Goal: Information Seeking & Learning: Learn about a topic

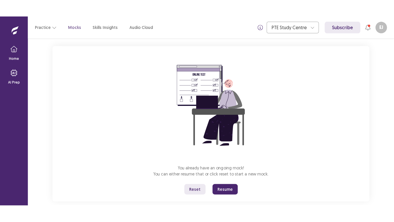
scroll to position [40, 0]
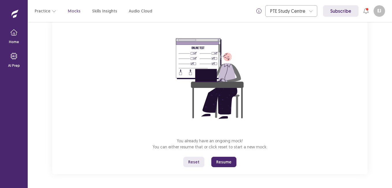
click at [193, 162] on button "Reset" at bounding box center [193, 161] width 21 height 10
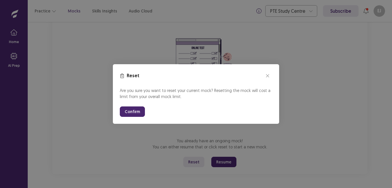
click at [125, 110] on button "Confirm" at bounding box center [132, 111] width 25 height 10
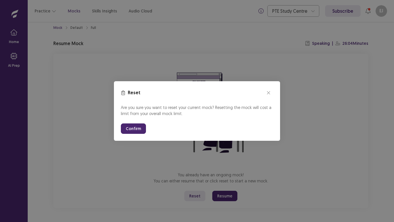
scroll to position [6, 0]
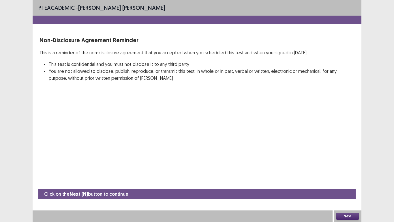
click at [350, 187] on button "Next" at bounding box center [347, 215] width 23 height 7
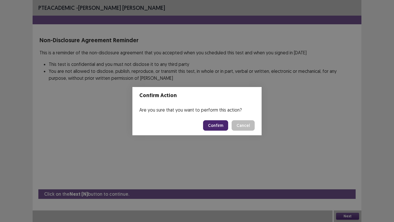
click at [222, 124] on button "Confirm" at bounding box center [215, 125] width 25 height 10
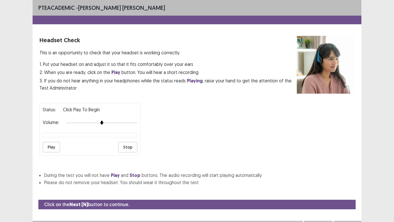
scroll to position [10, 0]
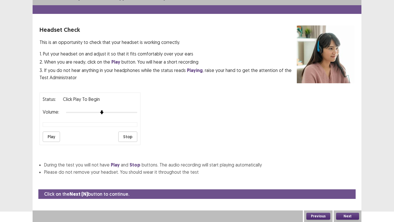
click at [51, 136] on button "Play" at bounding box center [51, 136] width 17 height 10
click at [351, 187] on button "Next" at bounding box center [347, 215] width 23 height 7
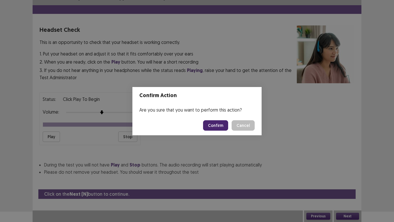
click at [219, 123] on button "Confirm" at bounding box center [215, 125] width 25 height 10
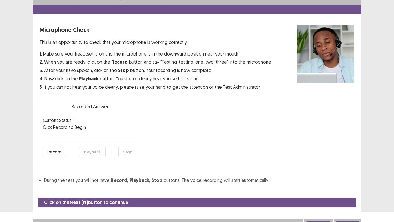
scroll to position [16, 0]
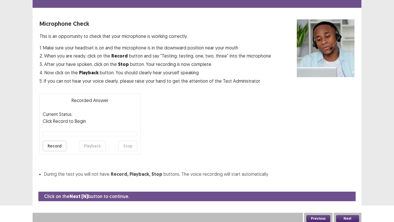
click at [59, 147] on button "Record" at bounding box center [55, 146] width 24 height 10
click at [126, 146] on button "Stop" at bounding box center [127, 146] width 19 height 10
click at [92, 145] on button "Playback" at bounding box center [92, 146] width 27 height 10
click at [348, 187] on button "Next" at bounding box center [347, 218] width 23 height 7
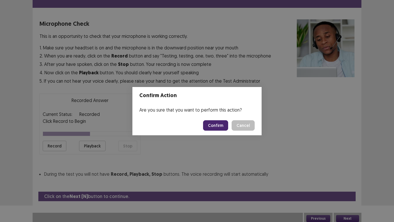
click at [220, 128] on button "Confirm" at bounding box center [215, 125] width 25 height 10
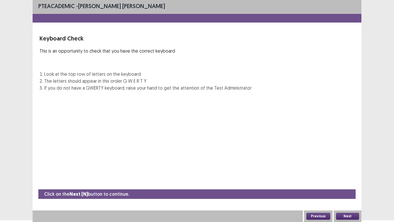
scroll to position [2, 0]
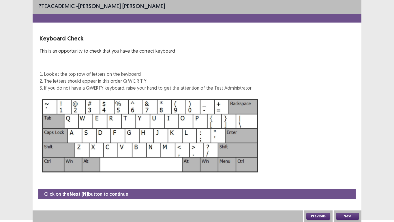
click at [348, 187] on button "Next" at bounding box center [347, 215] width 23 height 7
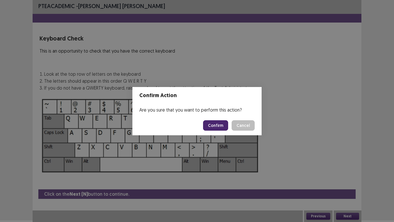
click at [214, 124] on button "Confirm" at bounding box center [215, 125] width 25 height 10
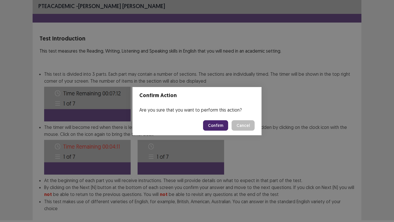
scroll to position [31, 0]
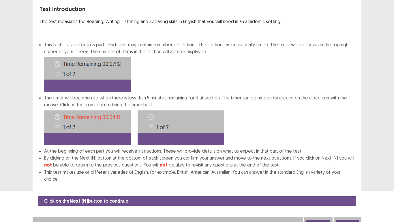
click at [345, 187] on div "Next" at bounding box center [348, 223] width 28 height 12
click at [346, 187] on button "Next" at bounding box center [347, 222] width 23 height 7
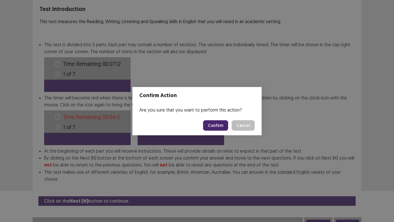
click at [217, 122] on button "Confirm" at bounding box center [215, 125] width 25 height 10
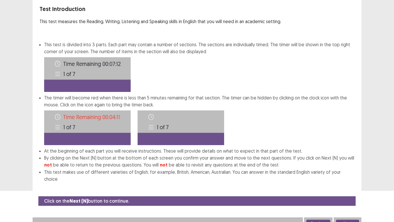
scroll to position [0, 0]
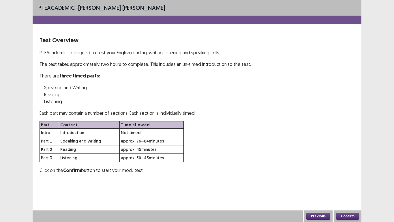
click at [344, 187] on button "Confirm" at bounding box center [347, 215] width 23 height 7
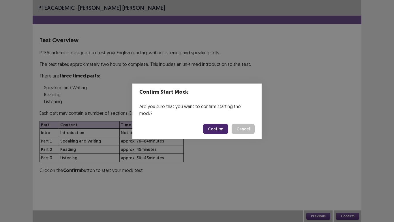
click at [218, 124] on button "Confirm" at bounding box center [215, 128] width 25 height 10
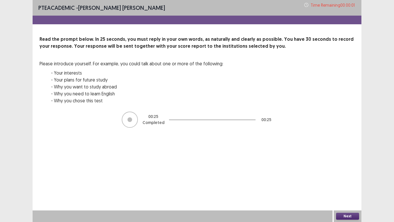
click at [348, 187] on div "Next" at bounding box center [348, 216] width 28 height 12
click at [347, 187] on body "PTE academic - Eliseo Jr Maneja Time Remaining 00 : 00 : 01 Read the prompt bel…" at bounding box center [197, 111] width 394 height 222
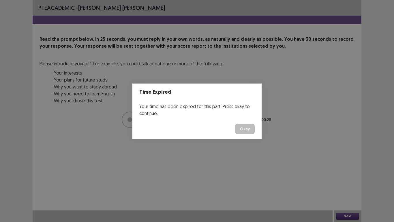
click at [249, 128] on button "Okay" at bounding box center [245, 128] width 20 height 10
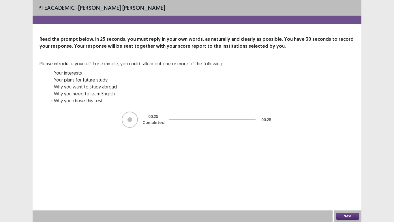
click at [346, 187] on div "Next" at bounding box center [348, 216] width 28 height 12
click at [353, 187] on button "Next" at bounding box center [347, 215] width 23 height 7
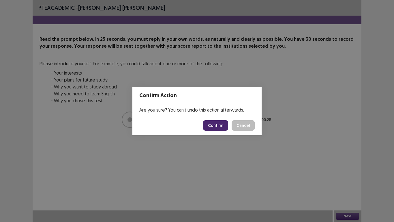
drag, startPoint x: 212, startPoint y: 121, endPoint x: 215, endPoint y: 132, distance: 11.1
click at [213, 124] on button "Confirm" at bounding box center [215, 125] width 25 height 10
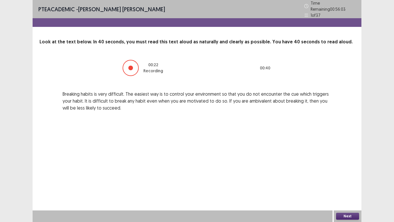
click at [345, 187] on button "Next" at bounding box center [347, 215] width 23 height 7
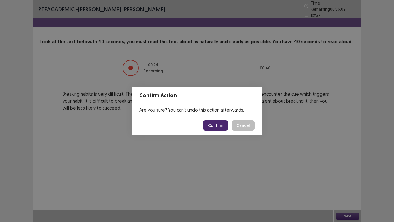
click at [213, 123] on button "Confirm" at bounding box center [215, 125] width 25 height 10
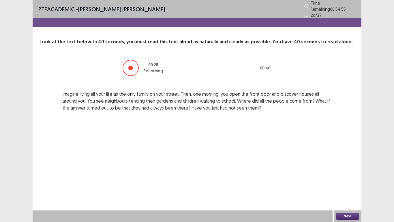
drag, startPoint x: 341, startPoint y: 213, endPoint x: 342, endPoint y: 209, distance: 4.1
click at [341, 187] on div "Next" at bounding box center [348, 216] width 28 height 12
drag, startPoint x: 347, startPoint y: 213, endPoint x: 347, endPoint y: 210, distance: 3.5
click at [347, 187] on div "Next" at bounding box center [348, 216] width 28 height 12
click at [354, 187] on button "Next" at bounding box center [347, 215] width 23 height 7
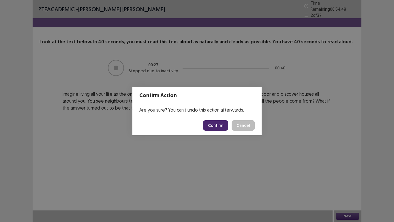
click at [217, 129] on button "Confirm" at bounding box center [215, 125] width 25 height 10
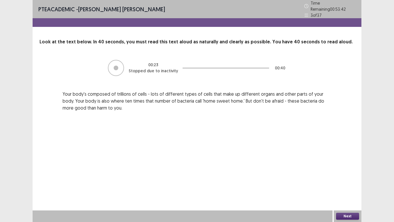
click at [354, 187] on button "Next" at bounding box center [347, 215] width 23 height 7
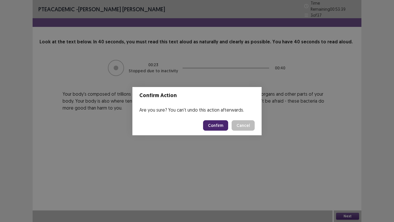
click at [212, 126] on button "Confirm" at bounding box center [215, 125] width 25 height 10
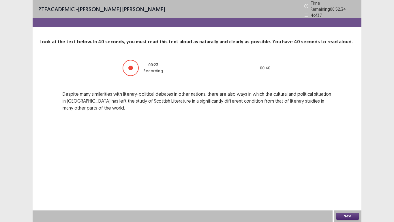
click at [351, 187] on button "Next" at bounding box center [347, 215] width 23 height 7
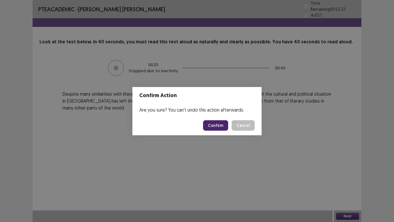
click at [222, 123] on button "Confirm" at bounding box center [215, 125] width 25 height 10
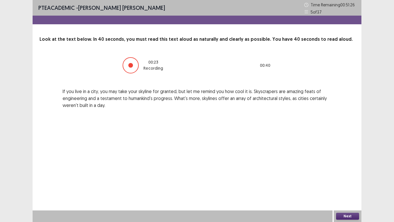
click at [348, 187] on div "Next" at bounding box center [348, 216] width 28 height 12
click at [351, 187] on button "Next" at bounding box center [347, 215] width 23 height 7
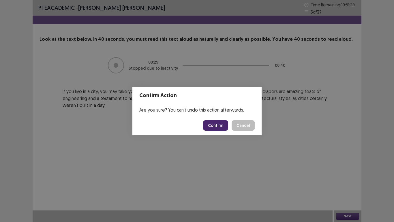
click at [220, 126] on button "Confirm" at bounding box center [215, 125] width 25 height 10
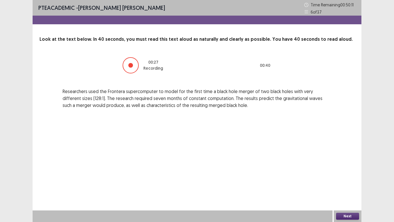
click at [345, 187] on button "Next" at bounding box center [347, 215] width 23 height 7
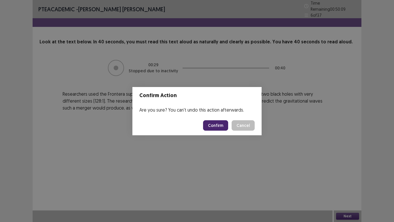
click at [220, 128] on button "Confirm" at bounding box center [215, 125] width 25 height 10
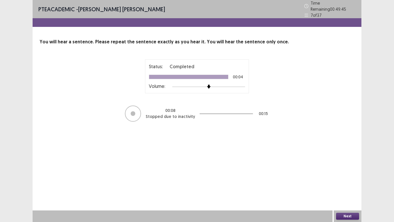
click at [353, 187] on button "Next" at bounding box center [347, 215] width 23 height 7
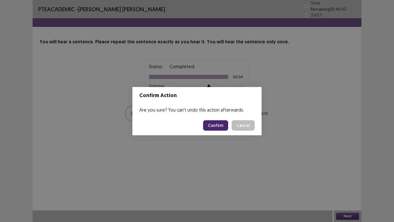
click at [226, 128] on button "Confirm" at bounding box center [215, 125] width 25 height 10
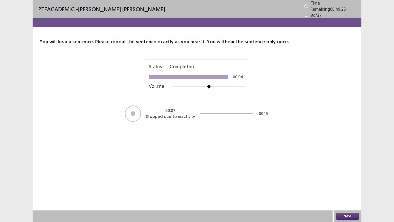
click at [355, 187] on button "Next" at bounding box center [347, 215] width 23 height 7
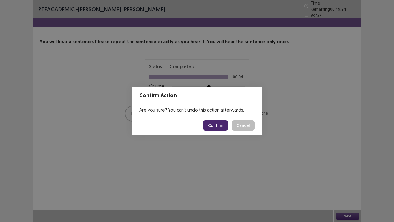
click at [214, 123] on button "Confirm" at bounding box center [215, 125] width 25 height 10
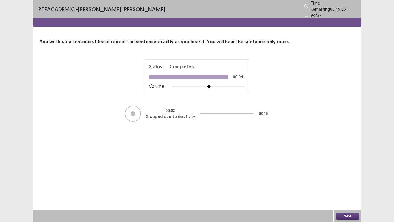
click at [353, 187] on button "Next" at bounding box center [347, 215] width 23 height 7
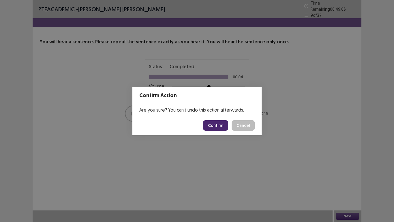
click at [216, 121] on button "Confirm" at bounding box center [215, 125] width 25 height 10
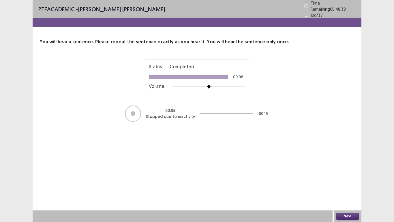
click at [342, 187] on button "Next" at bounding box center [347, 215] width 23 height 7
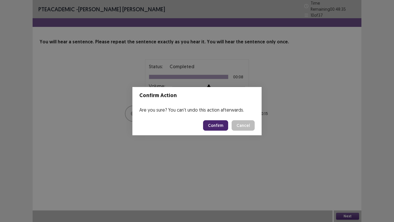
click at [223, 126] on button "Confirm" at bounding box center [215, 125] width 25 height 10
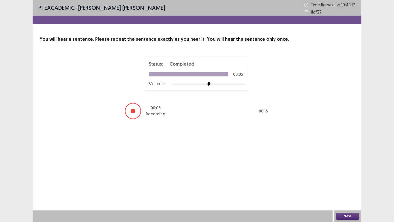
click at [352, 187] on button "Next" at bounding box center [347, 215] width 23 height 7
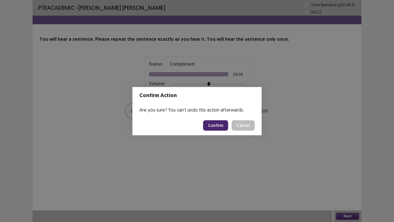
click at [216, 126] on button "Confirm" at bounding box center [215, 125] width 25 height 10
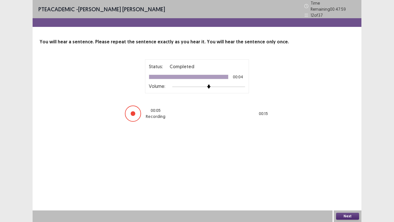
click at [344, 187] on button "Next" at bounding box center [347, 215] width 23 height 7
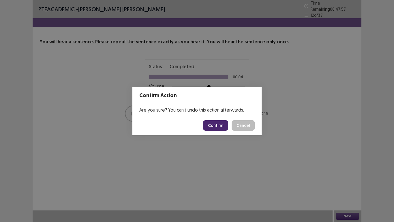
click at [220, 124] on button "Confirm" at bounding box center [215, 125] width 25 height 10
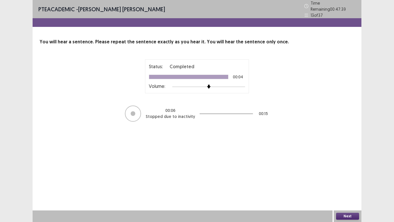
click at [356, 187] on button "Next" at bounding box center [347, 215] width 23 height 7
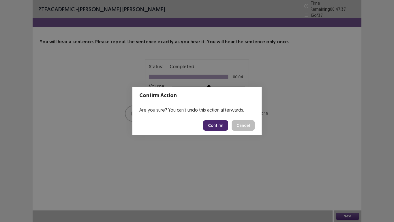
click at [220, 127] on button "Confirm" at bounding box center [215, 125] width 25 height 10
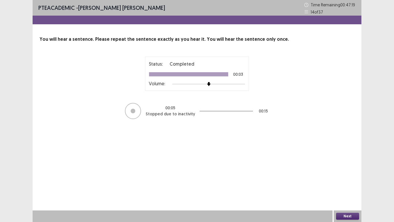
click at [351, 187] on button "Next" at bounding box center [347, 215] width 23 height 7
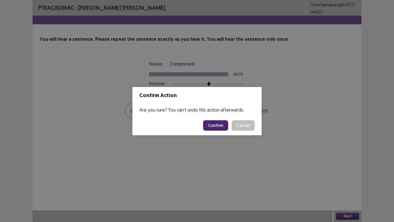
click at [214, 124] on button "Confirm" at bounding box center [215, 125] width 25 height 10
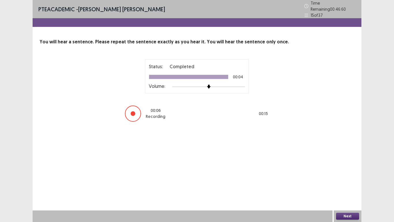
click at [347, 187] on button "Next" at bounding box center [347, 215] width 23 height 7
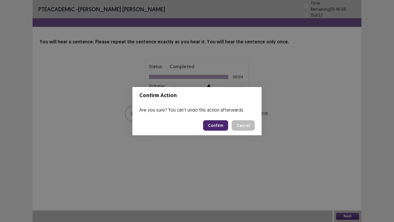
click at [222, 128] on button "Confirm" at bounding box center [215, 125] width 25 height 10
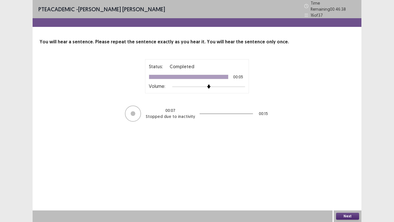
click at [356, 187] on button "Next" at bounding box center [347, 215] width 23 height 7
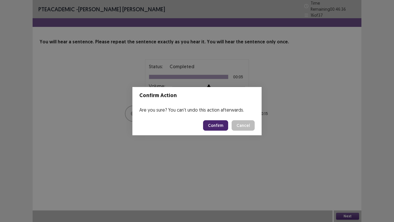
click at [218, 123] on button "Confirm" at bounding box center [215, 125] width 25 height 10
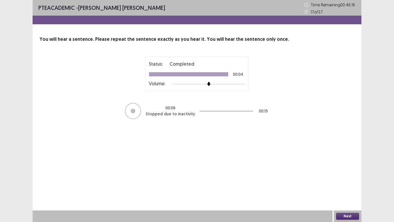
click at [350, 187] on button "Next" at bounding box center [347, 215] width 23 height 7
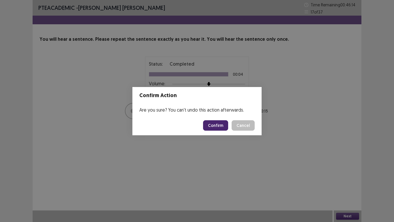
click at [225, 125] on button "Confirm" at bounding box center [215, 125] width 25 height 10
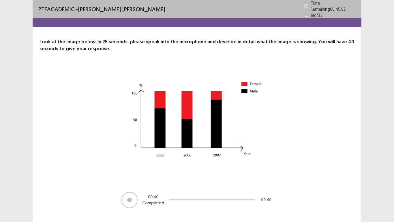
scroll to position [10, 0]
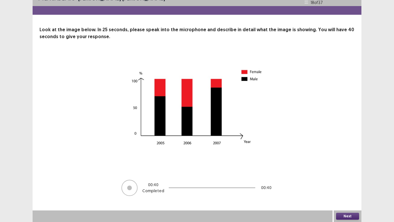
click at [348, 187] on button "Next" at bounding box center [347, 215] width 23 height 7
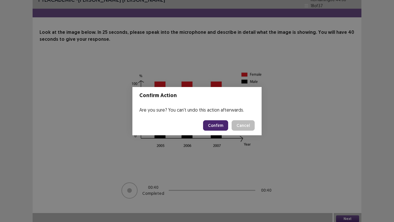
click at [221, 122] on button "Confirm" at bounding box center [215, 125] width 25 height 10
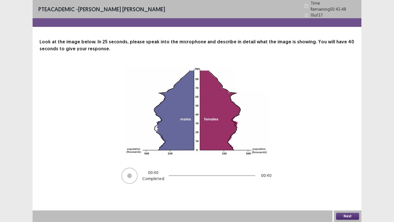
click at [352, 187] on button "Next" at bounding box center [347, 215] width 23 height 7
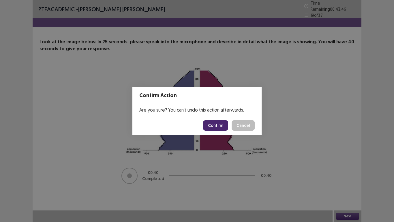
click at [214, 124] on button "Confirm" at bounding box center [215, 125] width 25 height 10
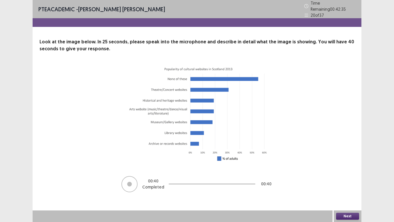
click at [351, 187] on button "Next" at bounding box center [347, 215] width 23 height 7
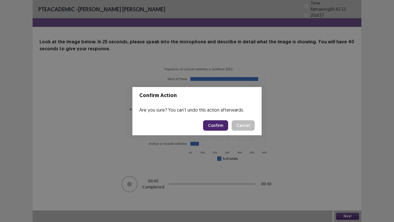
click at [220, 127] on button "Confirm" at bounding box center [215, 125] width 25 height 10
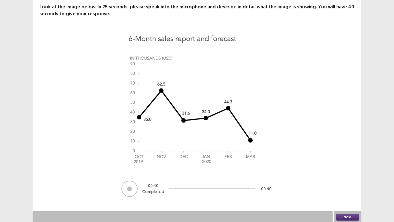
scroll to position [33, 0]
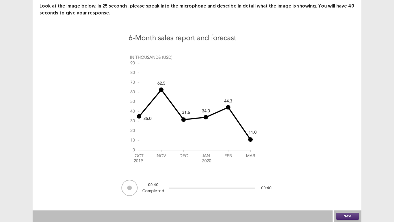
click at [347, 187] on button "Next" at bounding box center [347, 215] width 23 height 7
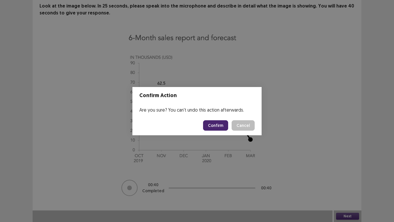
click at [221, 126] on button "Confirm" at bounding box center [215, 125] width 25 height 10
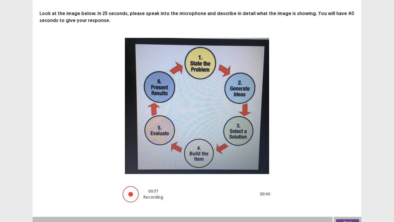
scroll to position [32, 0]
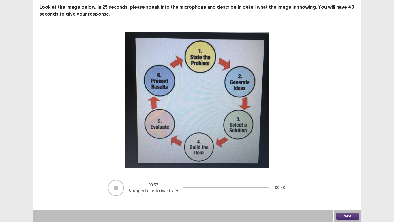
click at [345, 187] on button "Next" at bounding box center [347, 215] width 23 height 7
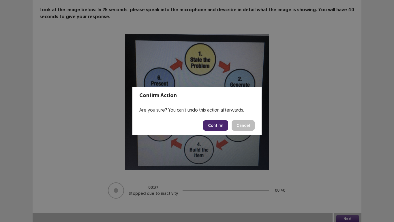
click at [211, 123] on button "Confirm" at bounding box center [215, 125] width 25 height 10
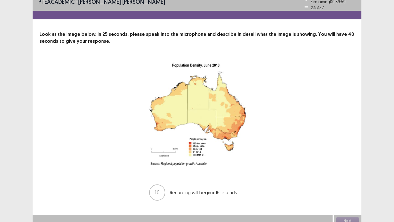
scroll to position [10, 0]
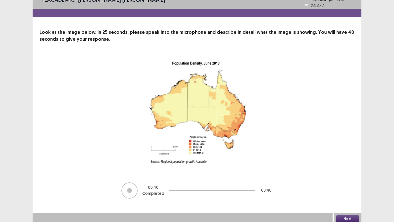
click at [358, 187] on button "Next" at bounding box center [347, 218] width 23 height 7
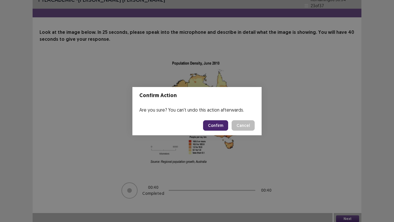
click at [214, 127] on button "Confirm" at bounding box center [215, 125] width 25 height 10
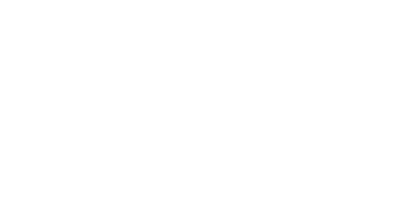
scroll to position [0, 0]
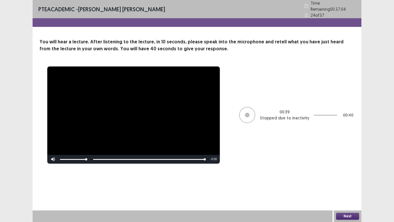
click at [351, 187] on button "Next" at bounding box center [347, 215] width 23 height 7
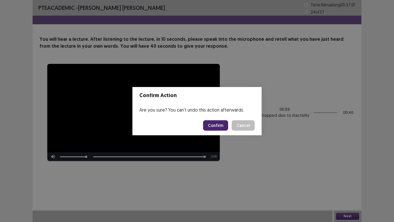
click at [220, 125] on button "Confirm" at bounding box center [215, 125] width 25 height 10
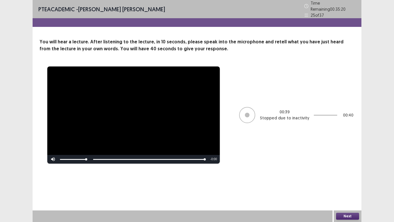
click at [351, 187] on button "Next" at bounding box center [347, 215] width 23 height 7
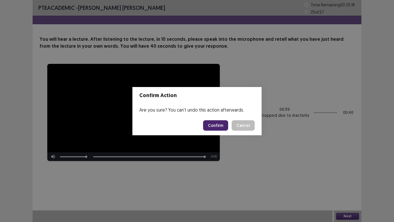
click at [224, 125] on button "Confirm" at bounding box center [215, 125] width 25 height 10
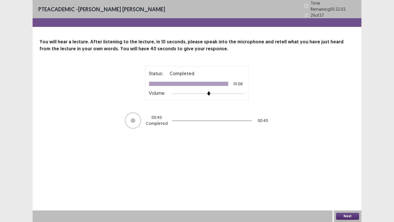
click at [352, 187] on button "Next" at bounding box center [347, 215] width 23 height 7
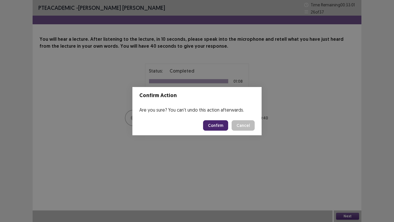
click at [222, 126] on button "Confirm" at bounding box center [215, 125] width 25 height 10
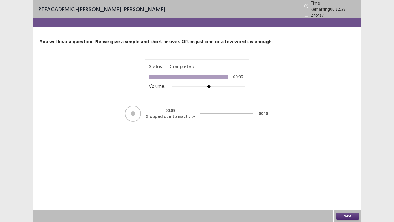
click at [348, 187] on button "Next" at bounding box center [347, 215] width 23 height 7
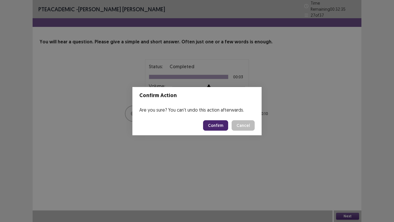
click at [217, 126] on button "Confirm" at bounding box center [215, 125] width 25 height 10
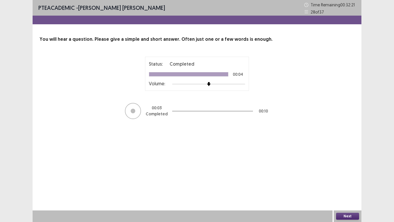
click at [357, 187] on div "Next" at bounding box center [348, 216] width 28 height 12
click at [352, 187] on button "Next" at bounding box center [347, 215] width 23 height 7
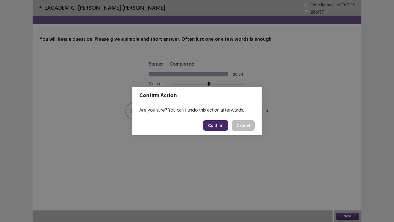
click at [220, 122] on button "Confirm" at bounding box center [215, 125] width 25 height 10
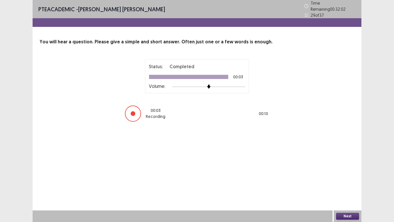
click at [349, 187] on button "Next" at bounding box center [347, 215] width 23 height 7
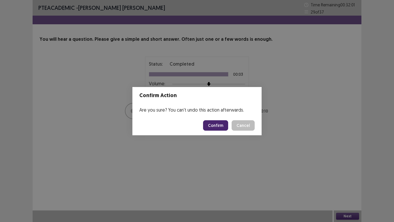
click at [215, 122] on button "Confirm" at bounding box center [215, 125] width 25 height 10
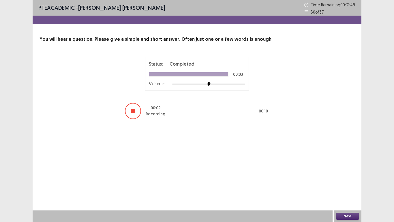
click at [350, 187] on button "Next" at bounding box center [347, 215] width 23 height 7
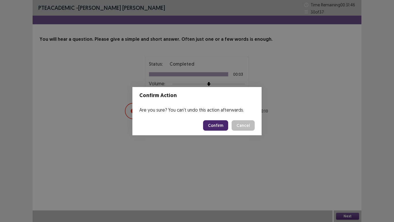
click at [218, 126] on button "Confirm" at bounding box center [215, 125] width 25 height 10
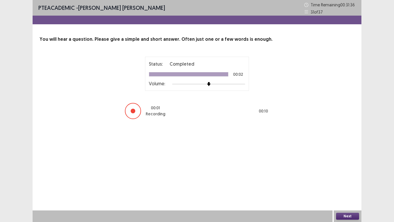
click at [347, 187] on button "Next" at bounding box center [347, 215] width 23 height 7
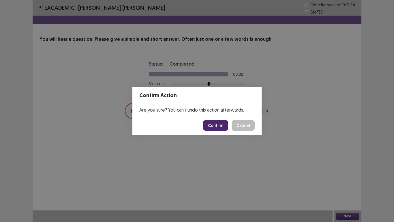
click at [215, 125] on button "Confirm" at bounding box center [215, 125] width 25 height 10
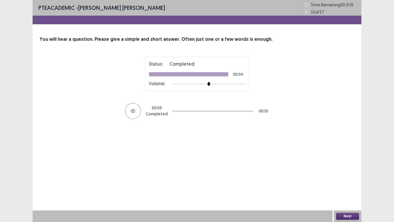
click at [348, 187] on button "Next" at bounding box center [347, 215] width 23 height 7
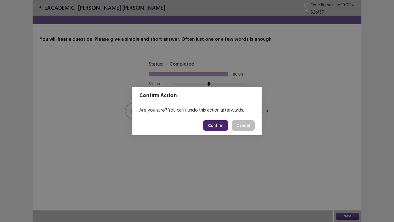
click at [211, 124] on button "Confirm" at bounding box center [215, 125] width 25 height 10
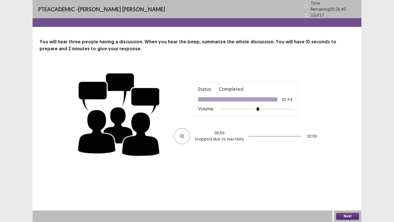
click at [352, 187] on button "Next" at bounding box center [347, 215] width 23 height 7
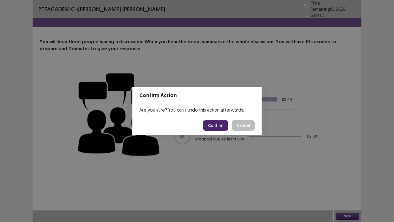
click at [225, 126] on button "Confirm" at bounding box center [215, 125] width 25 height 10
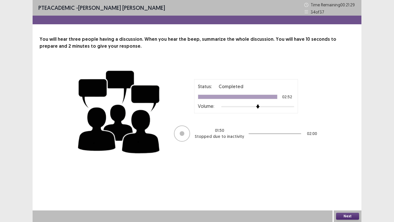
click at [346, 187] on button "Next" at bounding box center [347, 215] width 23 height 7
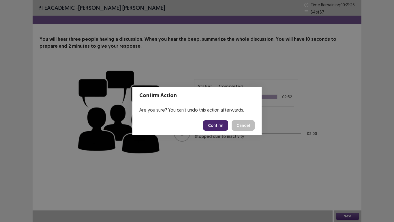
click at [213, 126] on button "Confirm" at bounding box center [215, 125] width 25 height 10
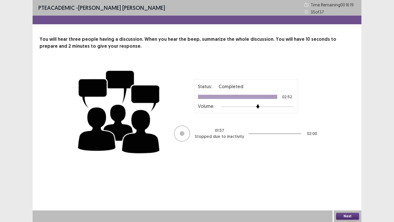
click at [349, 187] on button "Next" at bounding box center [347, 215] width 23 height 7
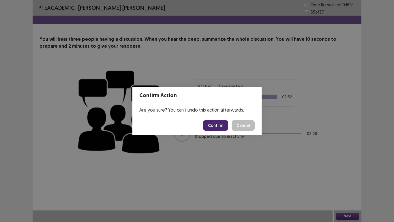
click at [215, 124] on button "Confirm" at bounding box center [215, 125] width 25 height 10
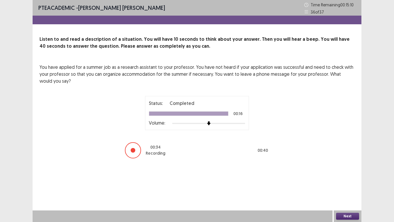
click at [354, 187] on button "Next" at bounding box center [347, 215] width 23 height 7
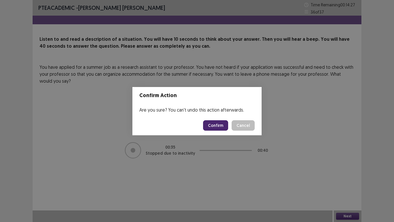
click at [216, 126] on button "Confirm" at bounding box center [215, 125] width 25 height 10
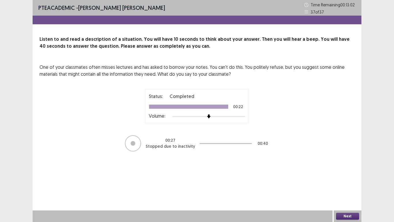
click at [343, 187] on button "Next" at bounding box center [347, 215] width 23 height 7
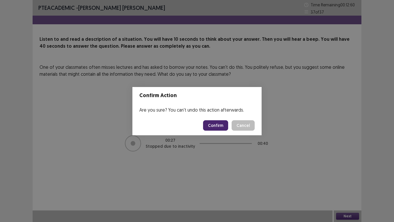
click at [219, 128] on button "Confirm" at bounding box center [215, 125] width 25 height 10
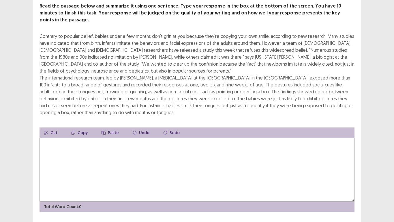
scroll to position [42, 0]
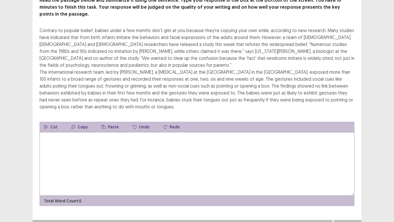
click at [64, 143] on textarea at bounding box center [197, 163] width 315 height 63
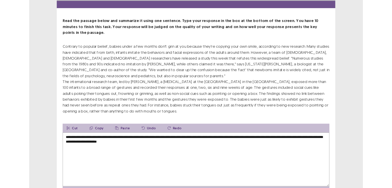
scroll to position [29, 0]
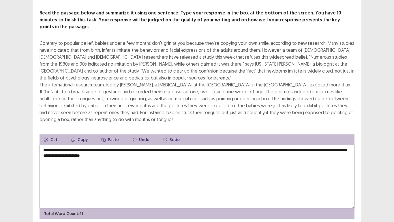
click at [159, 145] on textarea "**********" at bounding box center [197, 176] width 315 height 63
click at [160, 148] on textarea "**********" at bounding box center [197, 176] width 315 height 63
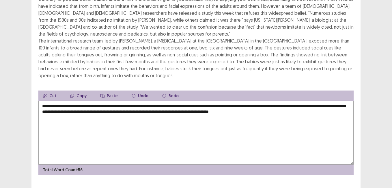
scroll to position [76, 0]
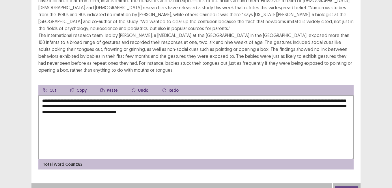
type textarea "**********"
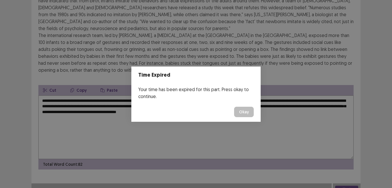
click at [244, 111] on button "Okay" at bounding box center [244, 111] width 20 height 10
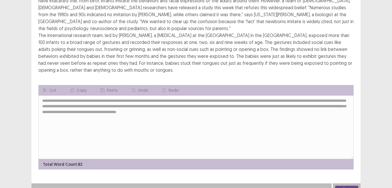
click at [347, 185] on button "Next" at bounding box center [346, 188] width 23 height 7
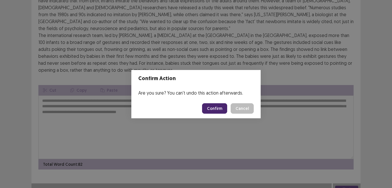
click at [219, 111] on button "Confirm" at bounding box center [214, 108] width 25 height 10
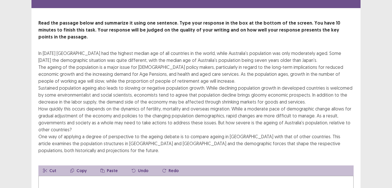
scroll to position [29, 0]
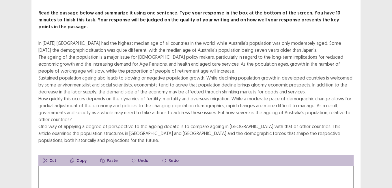
click at [45, 158] on icon "button" at bounding box center [45, 160] width 4 height 4
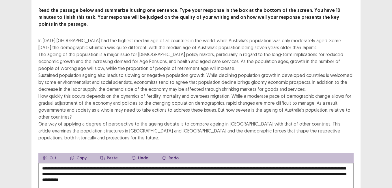
type textarea "**********"
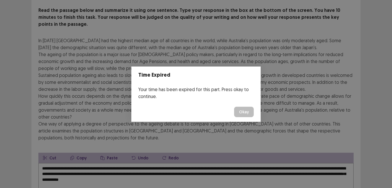
click at [245, 112] on button "Okay" at bounding box center [244, 111] width 20 height 10
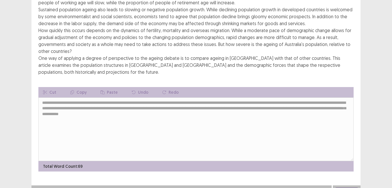
scroll to position [96, 0]
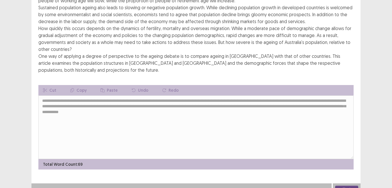
click at [345, 185] on button "Next" at bounding box center [346, 188] width 23 height 7
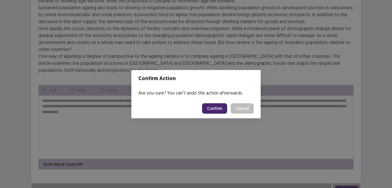
click at [214, 105] on button "Confirm" at bounding box center [214, 108] width 25 height 10
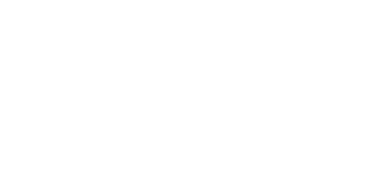
scroll to position [0, 0]
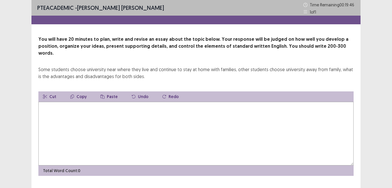
click at [54, 102] on textarea at bounding box center [195, 133] width 315 height 63
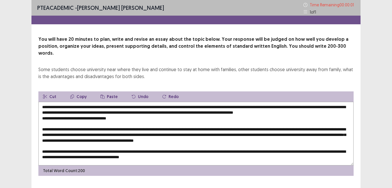
type textarea "**********"
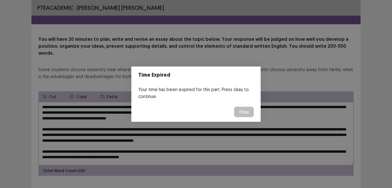
click at [240, 115] on button "Okay" at bounding box center [244, 111] width 20 height 10
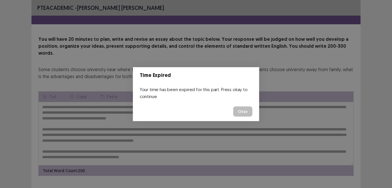
scroll to position [4, 0]
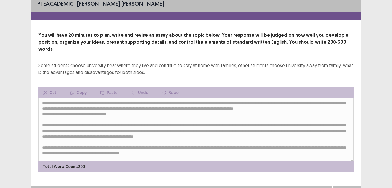
click at [345, 187] on button "Next" at bounding box center [346, 191] width 23 height 7
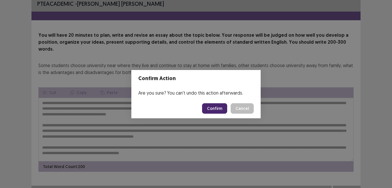
click at [220, 109] on button "Confirm" at bounding box center [214, 108] width 25 height 10
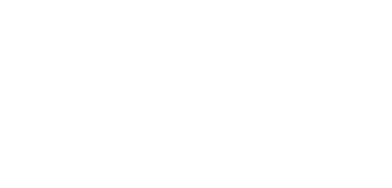
scroll to position [0, 0]
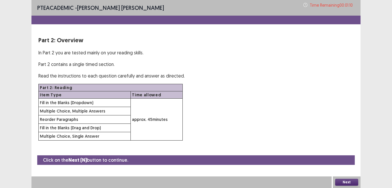
click at [349, 185] on button "Next" at bounding box center [346, 181] width 23 height 7
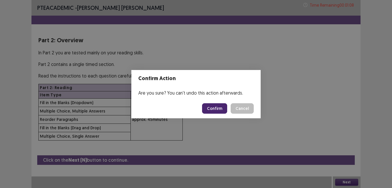
click at [213, 107] on button "Confirm" at bounding box center [214, 108] width 25 height 10
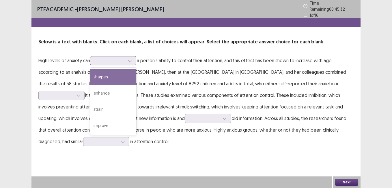
click at [132, 59] on icon at bounding box center [130, 61] width 4 height 4
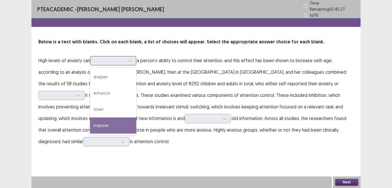
click at [102, 121] on div "improve" at bounding box center [113, 125] width 46 height 16
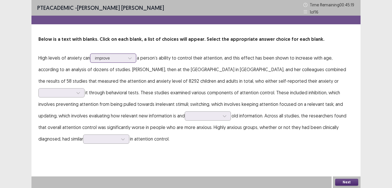
click at [130, 59] on icon at bounding box center [130, 58] width 4 height 4
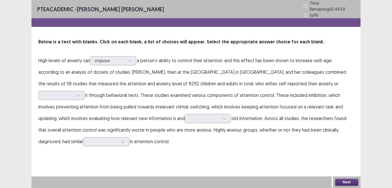
click at [164, 72] on p "High levels of anxiety can improve a person’s ability to control their attentio…" at bounding box center [195, 101] width 315 height 92
click at [80, 93] on icon at bounding box center [78, 95] width 4 height 4
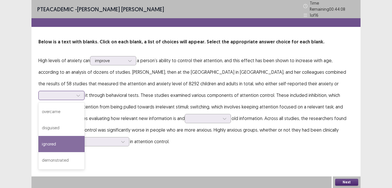
click at [85, 136] on div "ignored" at bounding box center [61, 144] width 46 height 16
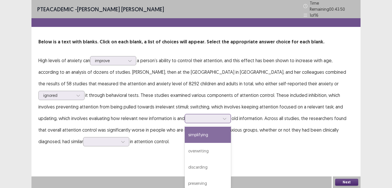
click at [222, 116] on icon at bounding box center [224, 118] width 4 height 4
click at [185, 139] on div "simplifying" at bounding box center [208, 134] width 46 height 16
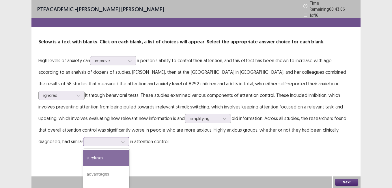
click at [121, 139] on icon at bounding box center [123, 141] width 4 height 4
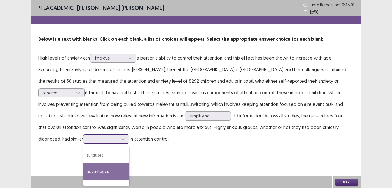
click at [83, 171] on div "advantages" at bounding box center [106, 171] width 46 height 16
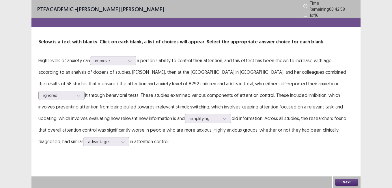
click at [346, 181] on button "Next" at bounding box center [346, 181] width 23 height 7
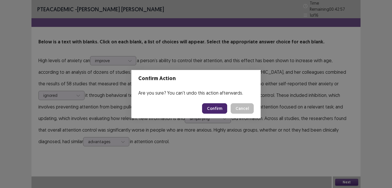
click at [220, 110] on button "Confirm" at bounding box center [214, 108] width 25 height 10
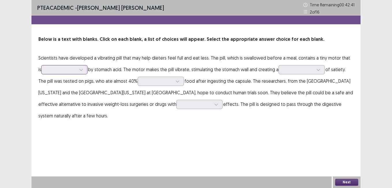
click at [79, 69] on icon at bounding box center [81, 70] width 4 height 4
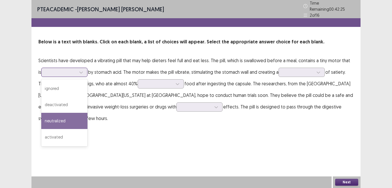
click at [59, 118] on div "neutralized" at bounding box center [64, 121] width 46 height 16
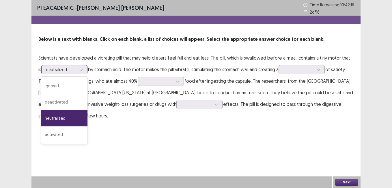
click at [77, 66] on div at bounding box center [81, 69] width 9 height 9
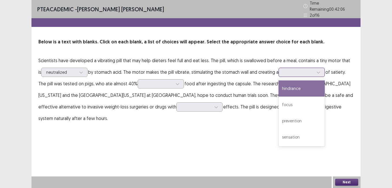
click at [318, 70] on icon at bounding box center [318, 72] width 4 height 4
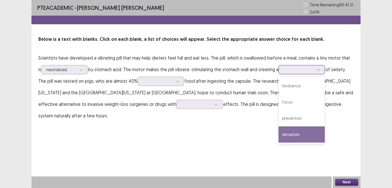
click at [291, 133] on div "sensation" at bounding box center [301, 134] width 46 height 16
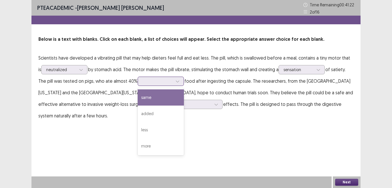
click at [173, 83] on div at bounding box center [177, 81] width 9 height 9
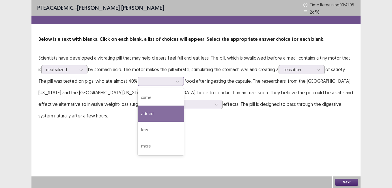
click at [149, 110] on div "added" at bounding box center [161, 113] width 46 height 16
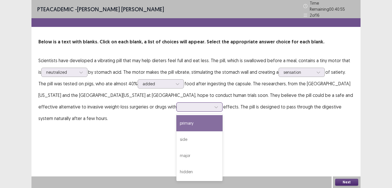
click at [214, 105] on icon at bounding box center [216, 107] width 4 height 4
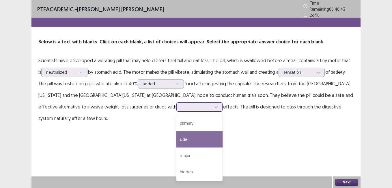
click at [176, 134] on div "side" at bounding box center [199, 139] width 46 height 16
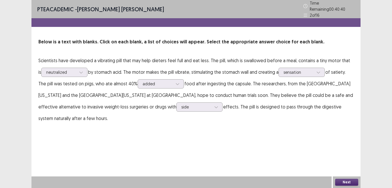
click at [349, 183] on button "Next" at bounding box center [346, 181] width 23 height 7
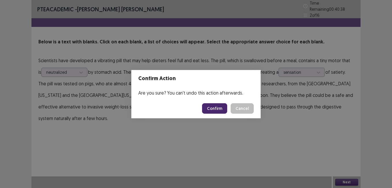
click at [213, 109] on button "Confirm" at bounding box center [214, 108] width 25 height 10
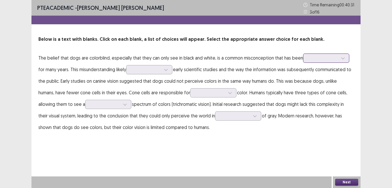
click at [341, 59] on icon at bounding box center [343, 58] width 4 height 4
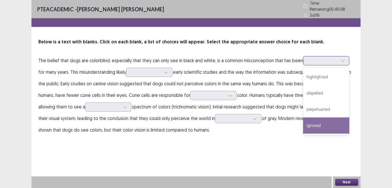
click at [317, 121] on div "ignored" at bounding box center [326, 125] width 46 height 16
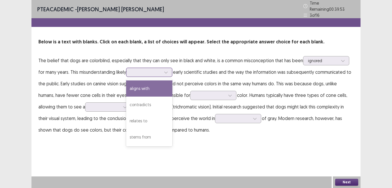
click at [167, 70] on icon at bounding box center [166, 72] width 4 height 4
click at [153, 87] on div "aligns with" at bounding box center [149, 88] width 46 height 16
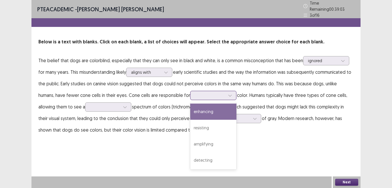
click at [231, 96] on div at bounding box center [230, 95] width 9 height 9
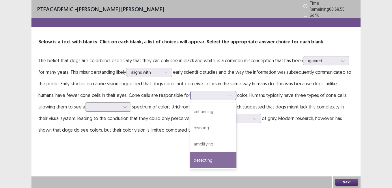
click at [211, 162] on div "detecting" at bounding box center [213, 160] width 46 height 16
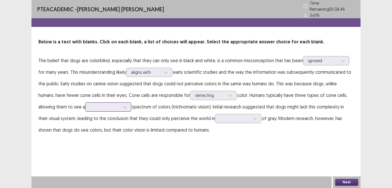
click at [125, 105] on icon at bounding box center [125, 107] width 4 height 4
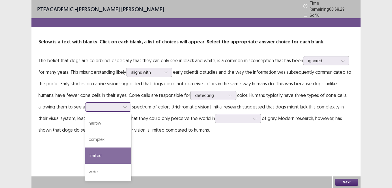
click at [106, 150] on div "limited" at bounding box center [108, 155] width 46 height 16
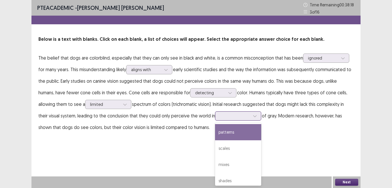
click at [255, 115] on icon at bounding box center [255, 116] width 4 height 4
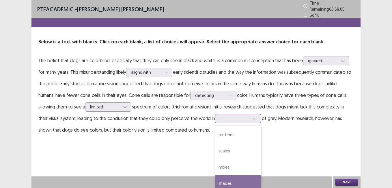
click at [233, 180] on div "shades" at bounding box center [238, 183] width 46 height 16
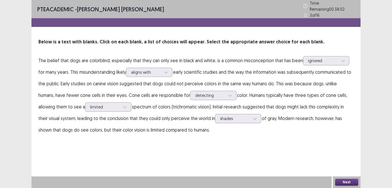
click at [343, 176] on div "Next" at bounding box center [347, 182] width 28 height 12
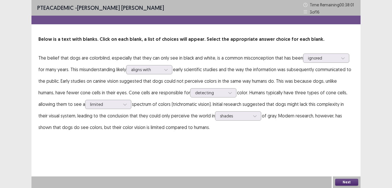
click at [345, 181] on button "Next" at bounding box center [346, 181] width 23 height 7
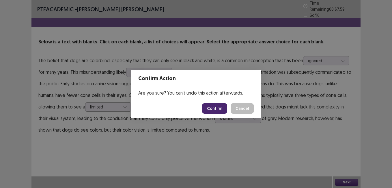
click at [212, 110] on button "Confirm" at bounding box center [214, 108] width 25 height 10
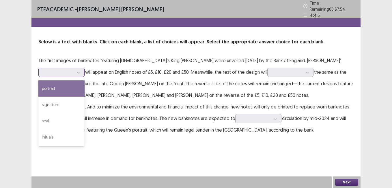
click at [83, 68] on div at bounding box center [78, 72] width 9 height 9
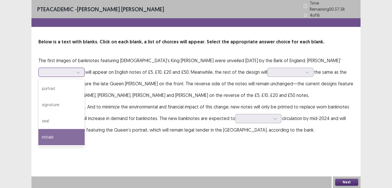
click at [85, 129] on div "initials" at bounding box center [61, 137] width 46 height 16
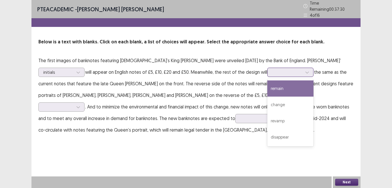
click at [305, 70] on icon at bounding box center [307, 72] width 4 height 4
click at [267, 87] on div "remain" at bounding box center [290, 88] width 46 height 16
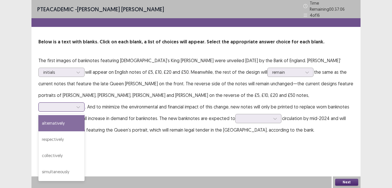
click at [80, 105] on icon at bounding box center [78, 107] width 4 height 4
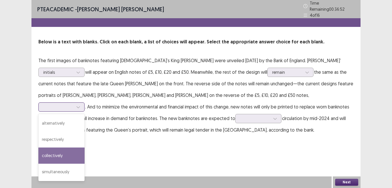
click at [85, 147] on div "collectively" at bounding box center [61, 155] width 46 height 16
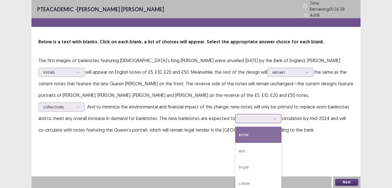
click at [240, 116] on div at bounding box center [255, 117] width 30 height 5
click at [235, 133] on div "enter" at bounding box center [258, 134] width 46 height 16
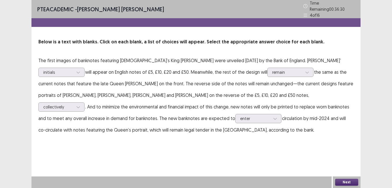
click at [341, 181] on button "Next" at bounding box center [346, 181] width 23 height 7
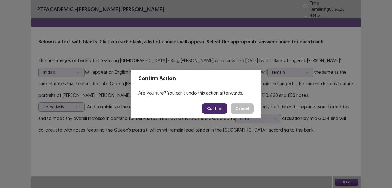
click at [207, 106] on button "Confirm" at bounding box center [214, 108] width 25 height 10
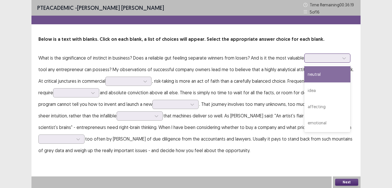
click at [342, 58] on icon at bounding box center [344, 58] width 4 height 4
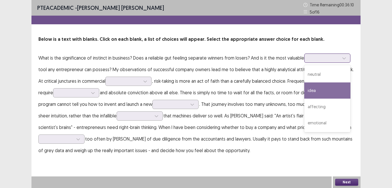
click at [314, 89] on div "idea" at bounding box center [327, 90] width 46 height 16
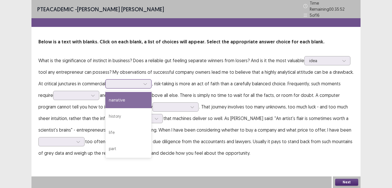
click at [144, 79] on div at bounding box center [145, 83] width 9 height 9
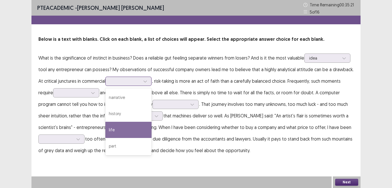
click at [139, 122] on div "life" at bounding box center [128, 129] width 46 height 16
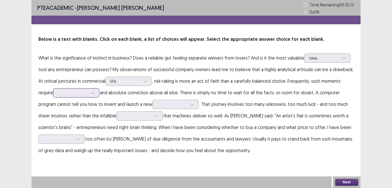
click at [96, 88] on div at bounding box center [93, 92] width 9 height 9
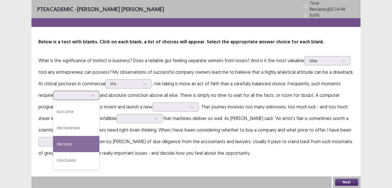
click at [96, 139] on div "decision" at bounding box center [76, 144] width 46 height 16
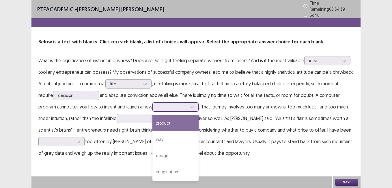
click at [190, 103] on div at bounding box center [192, 106] width 9 height 9
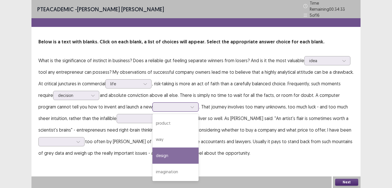
drag, startPoint x: 190, startPoint y: 147, endPoint x: 190, endPoint y: 142, distance: 4.4
click at [190, 147] on div "design" at bounding box center [175, 155] width 46 height 16
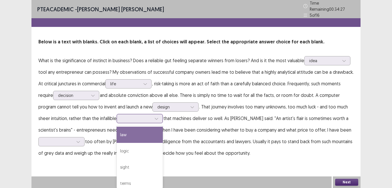
click at [155, 116] on icon at bounding box center [156, 118] width 4 height 4
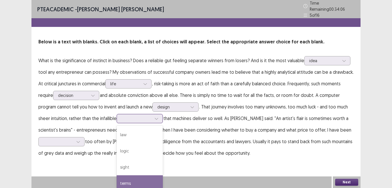
drag, startPoint x: 132, startPoint y: 178, endPoint x: 148, endPoint y: 152, distance: 30.0
click at [134, 175] on div "terms" at bounding box center [140, 183] width 46 height 16
click at [156, 119] on div at bounding box center [156, 118] width 9 height 9
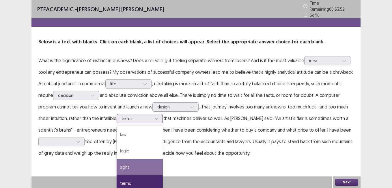
click at [148, 162] on div "sight" at bounding box center [140, 167] width 46 height 16
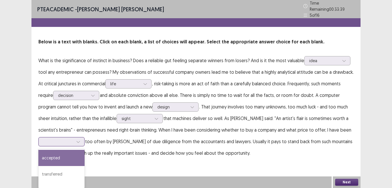
click at [81, 139] on div at bounding box center [78, 141] width 9 height 9
click at [63, 159] on div "accepted" at bounding box center [61, 157] width 46 height 16
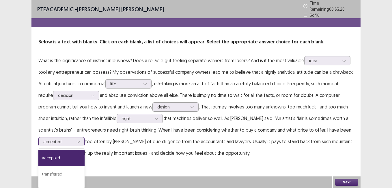
click at [80, 138] on div at bounding box center [78, 141] width 9 height 9
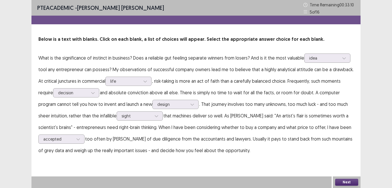
click at [101, 147] on p "What is the significance of instinct in business? Does a reliable gut feeling s…" at bounding box center [195, 104] width 315 height 104
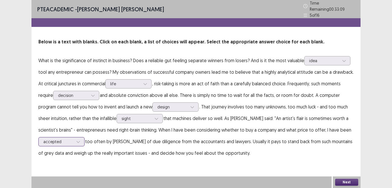
click at [81, 138] on div at bounding box center [78, 141] width 9 height 9
click at [350, 181] on button "Next" at bounding box center [346, 181] width 23 height 7
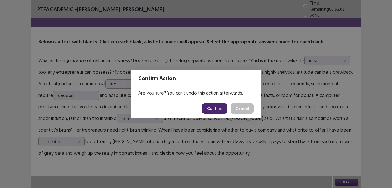
click at [215, 108] on button "Confirm" at bounding box center [214, 108] width 25 height 10
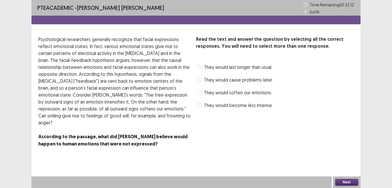
click at [198, 79] on span at bounding box center [199, 79] width 5 height 5
click at [348, 180] on button "Next" at bounding box center [346, 181] width 23 height 7
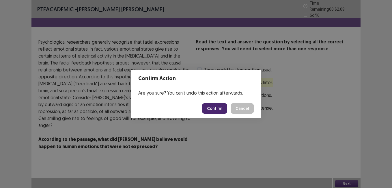
click at [210, 107] on button "Confirm" at bounding box center [214, 108] width 25 height 10
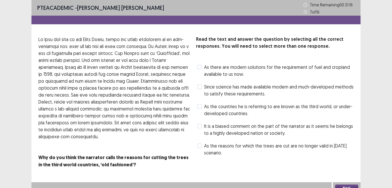
click at [204, 146] on label "As the reasons for which the trees are cut are no longer valid in today’s scena…" at bounding box center [275, 149] width 156 height 14
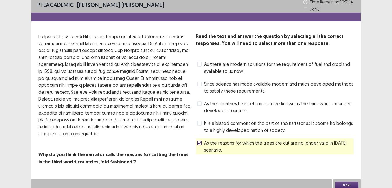
scroll to position [6, 0]
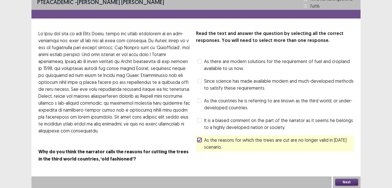
click at [348, 180] on button "Next" at bounding box center [346, 181] width 23 height 7
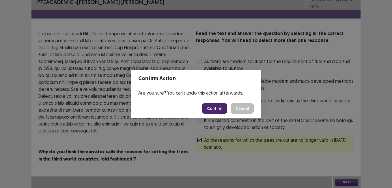
click at [216, 107] on button "Confirm" at bounding box center [214, 108] width 25 height 10
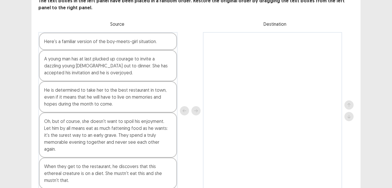
scroll to position [51, 0]
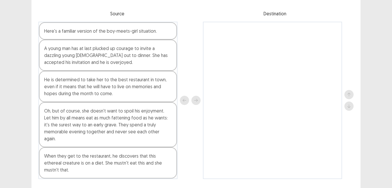
click at [109, 57] on div "A young man has at last plucked up courage to invite a dazzling young lady out …" at bounding box center [108, 55] width 138 height 31
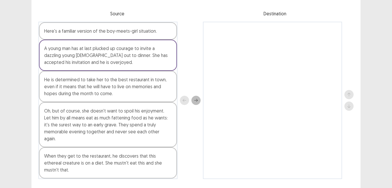
click at [201, 91] on div "Here's a familiar version of the boy-meets-girl situation. A young man has at l…" at bounding box center [195, 100] width 315 height 157
click at [198, 96] on button "next" at bounding box center [195, 100] width 9 height 9
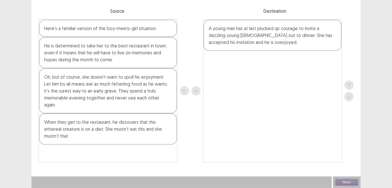
click at [143, 28] on div "Here's a familiar version of the boy-meets-girl situation." at bounding box center [108, 28] width 138 height 17
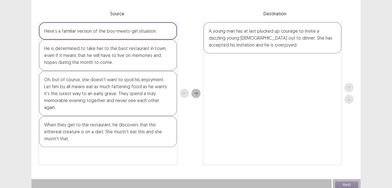
click at [195, 91] on icon "next" at bounding box center [196, 93] width 4 height 4
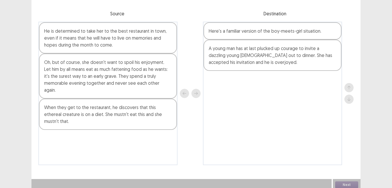
click at [171, 41] on div "He is determined to take her to the best restaurant in town, even if it means t…" at bounding box center [108, 37] width 138 height 31
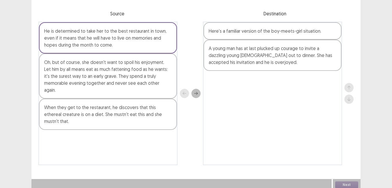
click at [196, 91] on icon "next" at bounding box center [196, 93] width 4 height 4
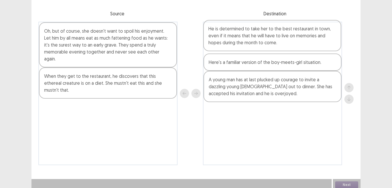
scroll to position [50, 0]
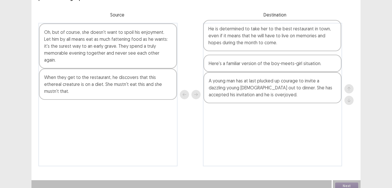
click at [316, 31] on div "He is determined to take her to the best restaurant in town, even if it means t…" at bounding box center [272, 94] width 139 height 143
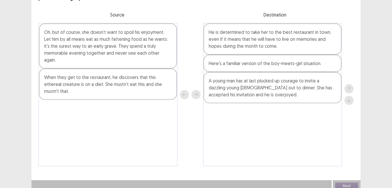
click at [347, 100] on div at bounding box center [348, 94] width 9 height 21
click at [310, 37] on div "He is determined to take her to the best restaurant in town, even if it means t…" at bounding box center [272, 38] width 138 height 31
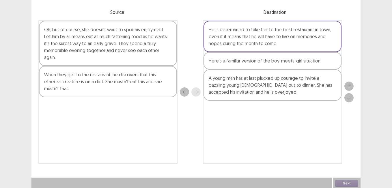
click at [310, 38] on div "He is determined to take her to the best restaurant in town, even if it means t…" at bounding box center [272, 36] width 138 height 31
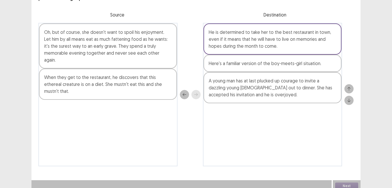
click at [350, 98] on icon "down" at bounding box center [349, 100] width 4 height 4
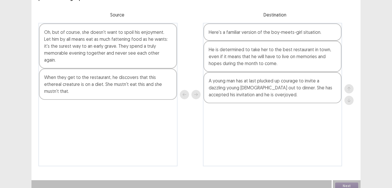
click at [350, 98] on div at bounding box center [348, 94] width 9 height 21
click at [250, 53] on div "He is determined to take her to the best restaurant in town, even if it means t…" at bounding box center [272, 56] width 138 height 31
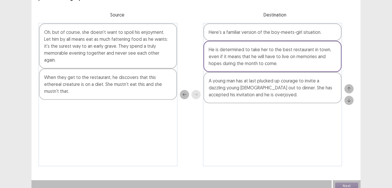
click at [351, 100] on button "down" at bounding box center [348, 100] width 9 height 9
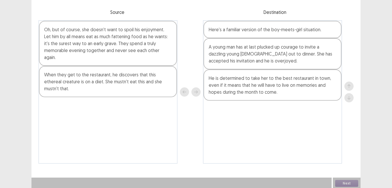
click at [157, 44] on div "Oh, but of course, she doesn't want to spoil his enjoyment. Let him by all mean…" at bounding box center [108, 43] width 138 height 45
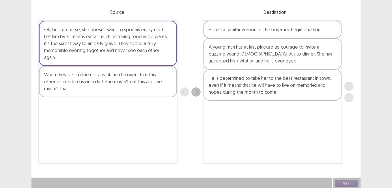
click at [196, 94] on button "next" at bounding box center [195, 91] width 9 height 9
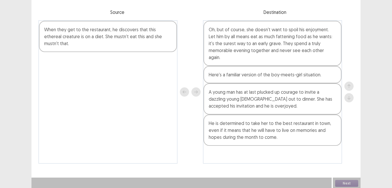
click at [326, 49] on div "Oh, but of course, she doesn't want to spoil his enjoyment. Let him by all mean…" at bounding box center [272, 43] width 138 height 45
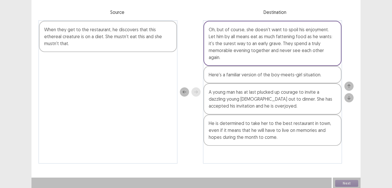
drag, startPoint x: 348, startPoint y: 98, endPoint x: 330, endPoint y: 78, distance: 25.7
click at [348, 96] on icon "down" at bounding box center [349, 98] width 4 height 4
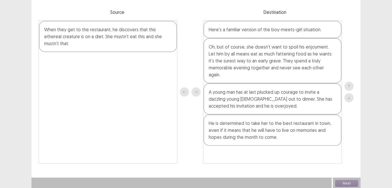
click at [311, 68] on div "Oh, but of course, she doesn't want to spoil his enjoyment. Let him by all mean…" at bounding box center [272, 60] width 138 height 45
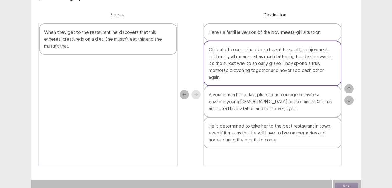
click at [351, 96] on button "down" at bounding box center [348, 100] width 9 height 9
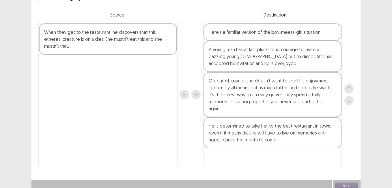
click at [295, 90] on div "Oh, but of course, she doesn't want to spoil his enjoyment. Let him by all mean…" at bounding box center [272, 94] width 138 height 45
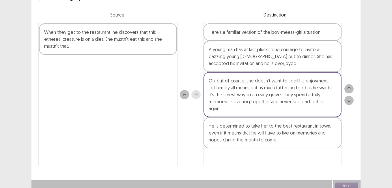
click at [347, 99] on icon "down" at bounding box center [349, 100] width 4 height 4
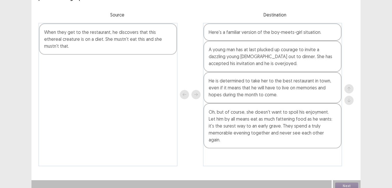
click at [173, 42] on div "When they get to the restaurant, he discovers that this ethereal creature is on…" at bounding box center [108, 38] width 138 height 31
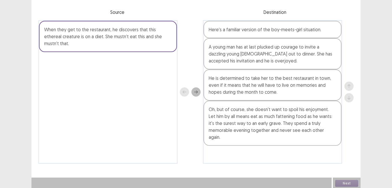
click at [195, 91] on icon "next" at bounding box center [196, 92] width 4 height 4
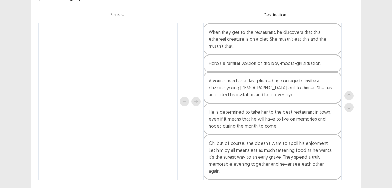
click at [249, 31] on div "When they get to the restaurant, he discovers that this ethereal creature is on…" at bounding box center [272, 38] width 138 height 31
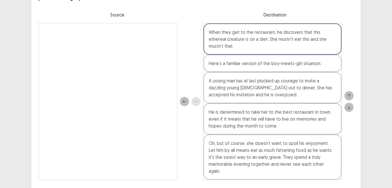
click at [351, 102] on button "down" at bounding box center [348, 106] width 9 height 9
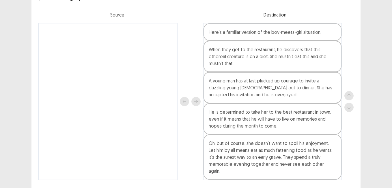
click at [325, 60] on div "When they get to the restaurant, he discovers that this ethereal creature is on…" at bounding box center [272, 56] width 138 height 31
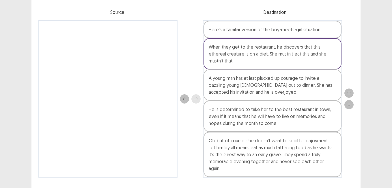
click at [349, 100] on button "down" at bounding box center [348, 104] width 9 height 9
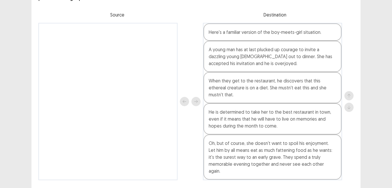
click at [328, 85] on div "When they get to the restaurant, he discovers that this ethereal creature is on…" at bounding box center [272, 87] width 138 height 31
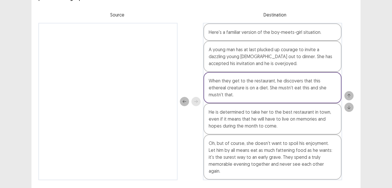
click at [350, 102] on button "down" at bounding box center [348, 106] width 9 height 9
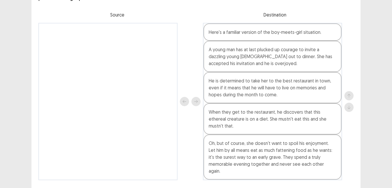
click at [325, 119] on div "When they get to the restaurant, he discovers that this ethereal creature is on…" at bounding box center [272, 118] width 138 height 31
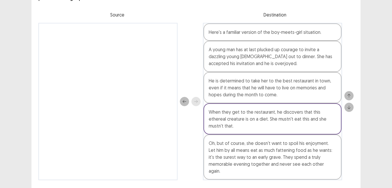
click at [350, 105] on icon "down" at bounding box center [349, 107] width 4 height 4
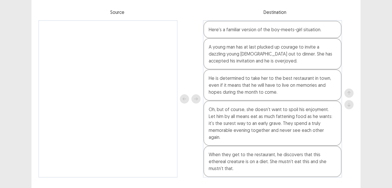
scroll to position [51, 0]
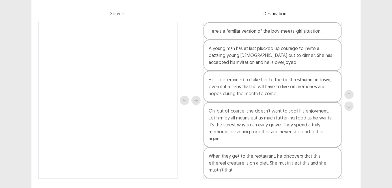
click at [335, 147] on div "When they get to the restaurant, he discovers that this ethereal creature is on…" at bounding box center [272, 162] width 138 height 31
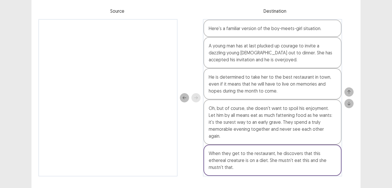
click at [347, 87] on button "up" at bounding box center [348, 91] width 9 height 9
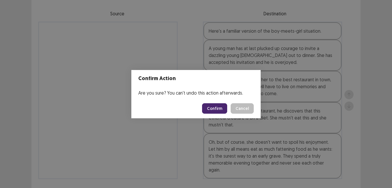
click at [216, 106] on button "Confirm" at bounding box center [214, 108] width 25 height 10
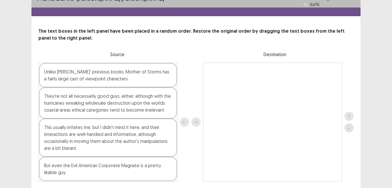
scroll to position [27, 0]
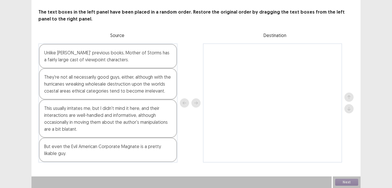
click at [150, 121] on div "This usually irritates me, but I didn't mind it here, and their interactions ar…" at bounding box center [108, 118] width 138 height 38
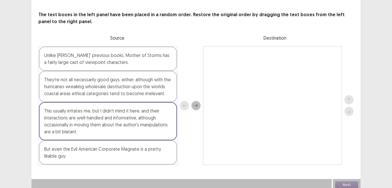
click at [140, 116] on div "This usually irritates me, but I didn't mind it here, and their interactions ar…" at bounding box center [108, 121] width 138 height 38
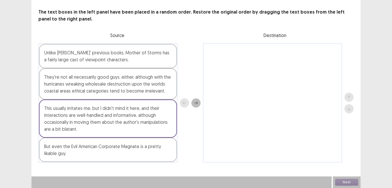
click at [196, 102] on icon "next" at bounding box center [196, 103] width 4 height 4
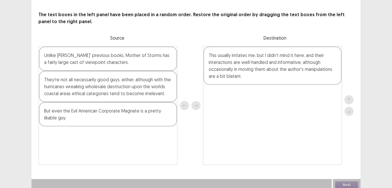
drag, startPoint x: 147, startPoint y: 114, endPoint x: 151, endPoint y: 112, distance: 4.9
click at [147, 114] on div "But even the Evil American Corporate Magnate is a pretty likable guy." at bounding box center [108, 114] width 138 height 24
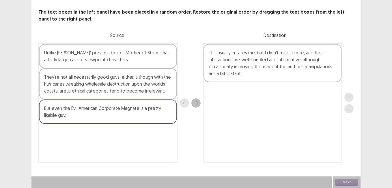
click at [195, 104] on icon "next" at bounding box center [196, 103] width 4 height 4
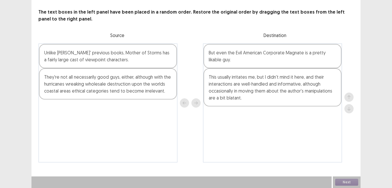
click at [324, 52] on div "But even the Evil American Corporate Magnate is a pretty likable guy." at bounding box center [272, 56] width 138 height 24
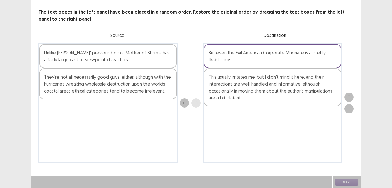
click at [350, 106] on icon "down" at bounding box center [349, 108] width 4 height 4
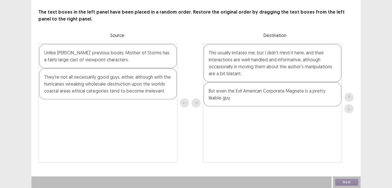
click at [98, 64] on div "Unlike Barnes' previous books, Mother of Storms has a fairly large cast of view…" at bounding box center [108, 56] width 138 height 24
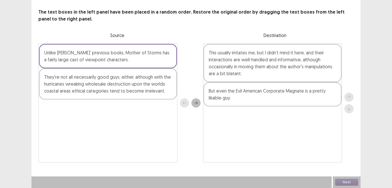
click at [195, 104] on icon "next" at bounding box center [196, 103] width 4 height 4
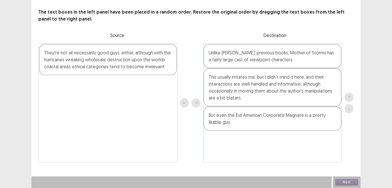
click at [111, 56] on div "They're not all necessarily good guys, either, although with the hurricanes wre…" at bounding box center [108, 59] width 138 height 31
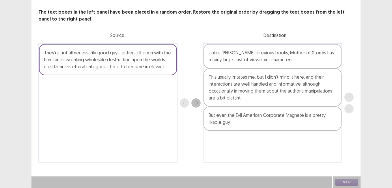
click at [195, 106] on button "next" at bounding box center [195, 102] width 9 height 9
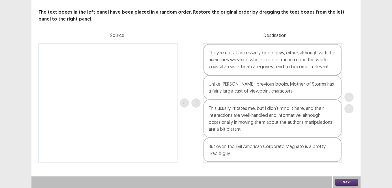
click at [249, 63] on div "They're not all necessarily good guys, either, although with the hurricanes wre…" at bounding box center [272, 59] width 138 height 31
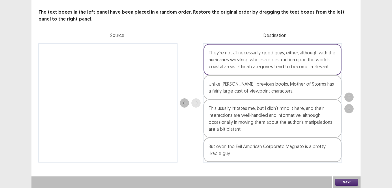
click at [351, 108] on button "down" at bounding box center [348, 108] width 9 height 9
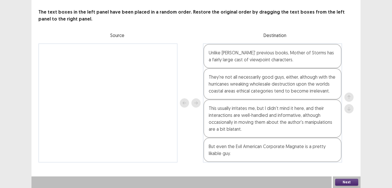
click at [332, 149] on div "But even the Evil American Corporate Magnate is a pretty likable guy." at bounding box center [272, 149] width 138 height 24
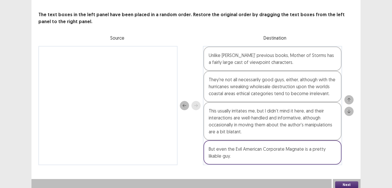
click at [346, 99] on button "up" at bounding box center [348, 99] width 9 height 9
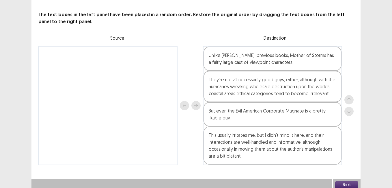
click at [259, 121] on div "But even the Evil American Corporate Magnate is a pretty likable guy." at bounding box center [272, 114] width 138 height 24
click at [348, 98] on icon "up" at bounding box center [349, 100] width 4 height 4
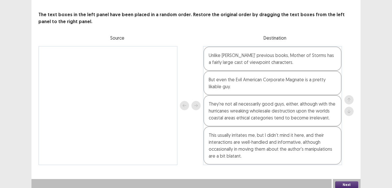
click at [353, 182] on button "Next" at bounding box center [346, 184] width 23 height 7
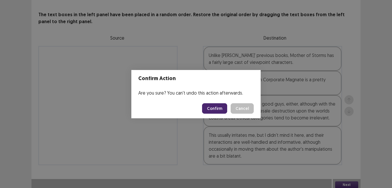
click at [211, 106] on button "Confirm" at bounding box center [214, 108] width 25 height 10
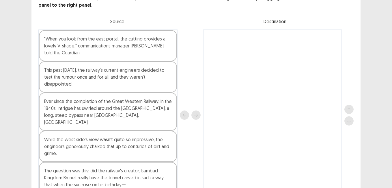
scroll to position [58, 0]
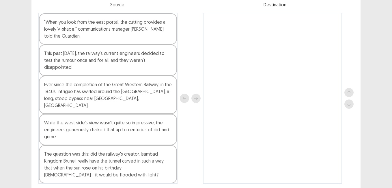
click at [93, 98] on div "Ever since the completion of the Great Western Railway, in the 1840s, intrigue …" at bounding box center [108, 95] width 138 height 38
click at [196, 96] on icon "next" at bounding box center [196, 98] width 4 height 4
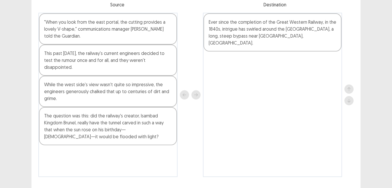
click at [62, 121] on div "The question was this: did the railway's creator, lsambad Kingdom Brunel, reall…" at bounding box center [108, 126] width 138 height 38
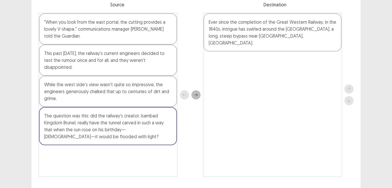
click at [196, 97] on button "next" at bounding box center [195, 94] width 9 height 9
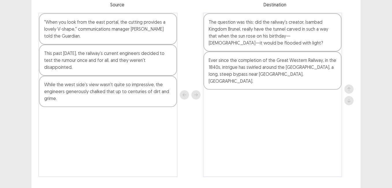
click at [122, 65] on div "This past Sunday, April 9th, the railway's current engineers decided to test th…" at bounding box center [108, 59] width 138 height 31
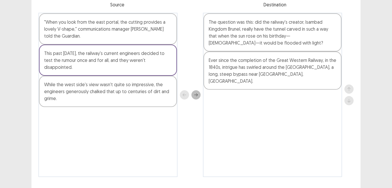
click at [198, 97] on button "next" at bounding box center [195, 94] width 9 height 9
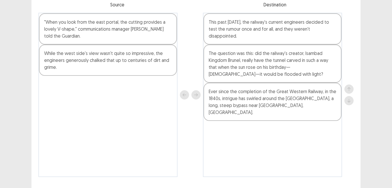
click at [219, 22] on div "This past Sunday, April 9th, the railway's current engineers decided to test th…" at bounding box center [272, 28] width 138 height 31
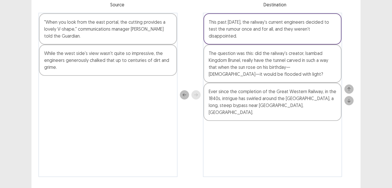
click at [349, 106] on div at bounding box center [348, 95] width 9 height 164
click at [319, 36] on div "This past Sunday, April 9th, the railway's current engineers decided to test th…" at bounding box center [272, 28] width 138 height 31
click at [348, 100] on icon "down" at bounding box center [349, 100] width 4 height 4
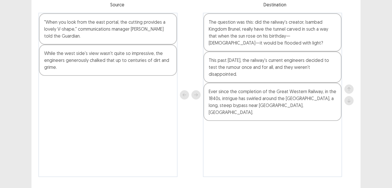
click at [297, 70] on div "This past Sunday, April 9th, the railway's current engineers decided to test th…" at bounding box center [272, 66] width 138 height 31
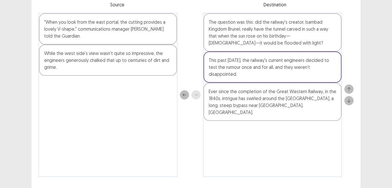
click at [350, 98] on icon "down" at bounding box center [349, 100] width 4 height 4
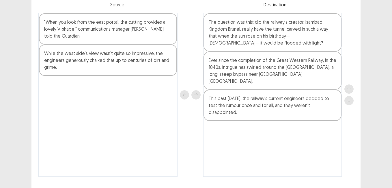
click at [308, 35] on div "The question was this: did the railway's creator, lsambad Kingdom Brunel, reall…" at bounding box center [272, 32] width 138 height 38
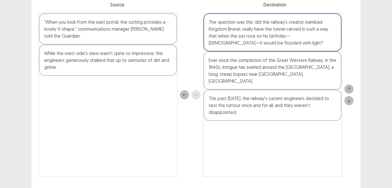
click at [348, 101] on icon "down" at bounding box center [349, 100] width 4 height 4
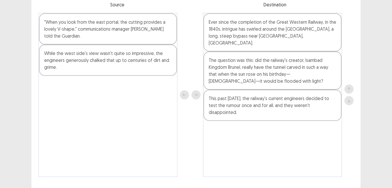
click at [84, 59] on div "While the west side's view wasn't quite so impressive, the engineers generously…" at bounding box center [108, 59] width 138 height 31
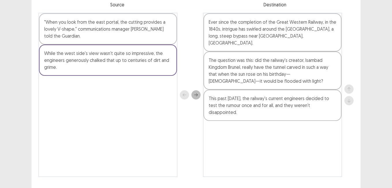
click at [130, 31] on div ""When you look from the east portal, the cutting provides a lovely V-shape," co…" at bounding box center [108, 28] width 138 height 31
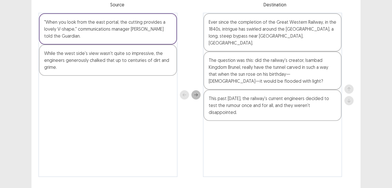
click at [196, 90] on div at bounding box center [190, 95] width 21 height 164
click at [194, 95] on icon "next" at bounding box center [196, 95] width 4 height 4
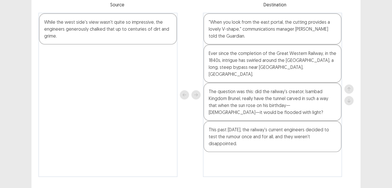
click at [150, 33] on div "While the west side's view wasn't quite so impressive, the engineers generously…" at bounding box center [108, 28] width 138 height 31
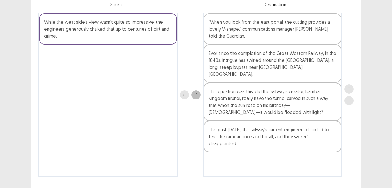
click at [195, 99] on div at bounding box center [190, 95] width 21 height 164
click at [196, 95] on icon "next" at bounding box center [196, 95] width 4 height 4
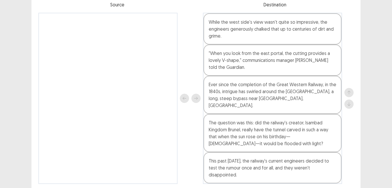
click at [218, 35] on div "While the west side's view wasn't quite so impressive, the engineers generously…" at bounding box center [272, 28] width 138 height 31
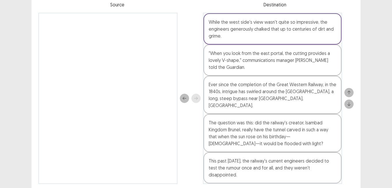
click at [349, 102] on icon "down" at bounding box center [348, 103] width 3 height 3
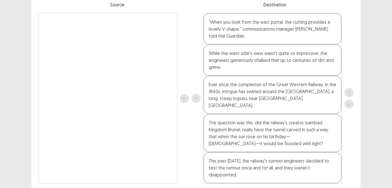
click at [291, 67] on div "While the west side's view wasn't quite so impressive, the engineers generously…" at bounding box center [272, 59] width 138 height 31
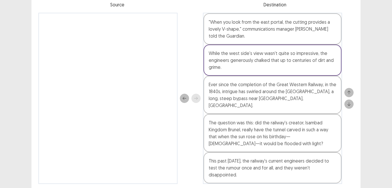
click at [347, 102] on icon "down" at bounding box center [349, 104] width 4 height 4
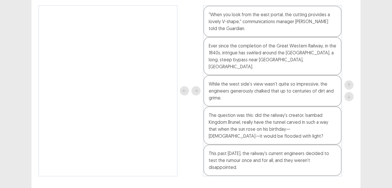
scroll to position [72, 0]
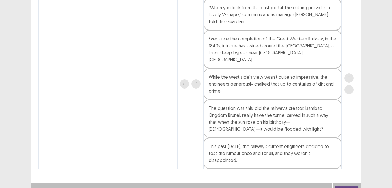
click at [348, 185] on button "Next" at bounding box center [346, 188] width 23 height 7
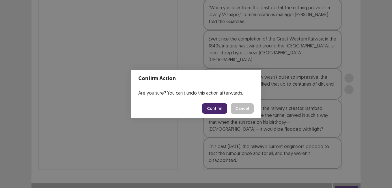
click at [209, 107] on button "Confirm" at bounding box center [214, 108] width 25 height 10
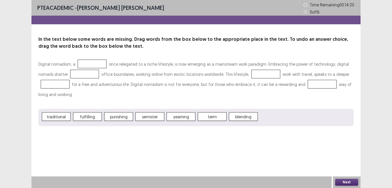
click at [91, 65] on div at bounding box center [92, 63] width 29 height 9
click at [64, 118] on span "traditional" at bounding box center [56, 116] width 29 height 9
click at [57, 117] on span "traditional" at bounding box center [56, 116] width 29 height 9
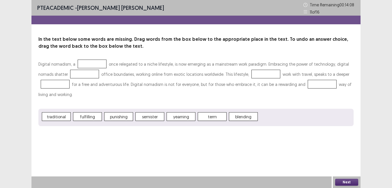
click at [94, 63] on div at bounding box center [92, 63] width 29 height 9
click at [64, 117] on span "traditional" at bounding box center [56, 116] width 29 height 9
click at [85, 61] on div at bounding box center [92, 63] width 29 height 9
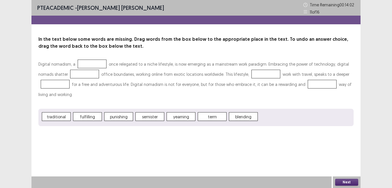
click at [85, 61] on div at bounding box center [92, 63] width 29 height 9
drag, startPoint x: 85, startPoint y: 61, endPoint x: 82, endPoint y: 72, distance: 11.5
click at [83, 70] on p "Digital nomadism, a once relegated to a niche lifestyle, is now emerging as a m…" at bounding box center [195, 79] width 315 height 40
drag, startPoint x: 59, startPoint y: 114, endPoint x: 45, endPoint y: 115, distance: 13.9
click at [45, 115] on span "traditional" at bounding box center [56, 116] width 29 height 9
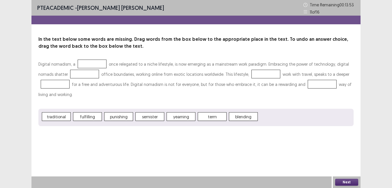
click at [50, 117] on span "traditional" at bounding box center [56, 116] width 29 height 9
drag, startPoint x: 51, startPoint y: 117, endPoint x: 92, endPoint y: 72, distance: 61.1
click at [92, 72] on div "Digital nomadism, a once relegated to a niche lifestyle, is now emerging as a m…" at bounding box center [195, 92] width 315 height 67
click at [92, 63] on div at bounding box center [92, 63] width 29 height 9
drag, startPoint x: 92, startPoint y: 63, endPoint x: 68, endPoint y: 105, distance: 48.2
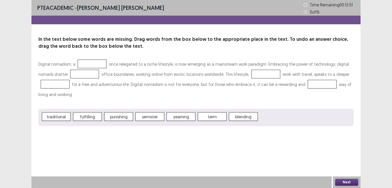
click at [81, 75] on p "Digital nomadism, a once relegated to a niche lifestyle, is now emerging as a m…" at bounding box center [195, 79] width 315 height 40
click at [64, 119] on span "traditional" at bounding box center [56, 116] width 29 height 9
click at [64, 118] on span "traditional" at bounding box center [56, 116] width 29 height 9
click at [65, 117] on span "traditional" at bounding box center [56, 116] width 29 height 9
click at [62, 113] on span "traditional" at bounding box center [56, 116] width 29 height 9
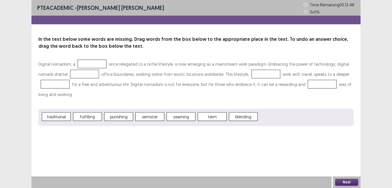
click at [62, 113] on span "traditional" at bounding box center [56, 116] width 29 height 9
click at [60, 117] on span "traditional" at bounding box center [56, 116] width 29 height 9
click at [64, 117] on span "traditional" at bounding box center [56, 116] width 29 height 9
drag, startPoint x: 64, startPoint y: 117, endPoint x: 81, endPoint y: 67, distance: 53.3
click at [65, 115] on span "traditional" at bounding box center [56, 116] width 29 height 9
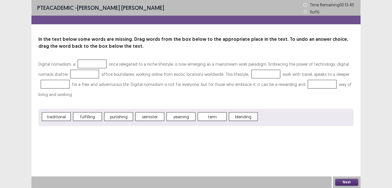
click at [94, 56] on div "In the text below some words are missing. Drag words from the box below to the …" at bounding box center [195, 81] width 329 height 90
click at [94, 59] on div "In the text below some words are missing. Drag words from the box below to the …" at bounding box center [195, 81] width 329 height 90
click at [90, 110] on div "traditional fulfilling punishing semister yearning term blending" at bounding box center [195, 116] width 315 height 17
click at [89, 118] on span "fulfilling" at bounding box center [87, 116] width 29 height 9
click at [62, 118] on span "traditional" at bounding box center [56, 116] width 29 height 9
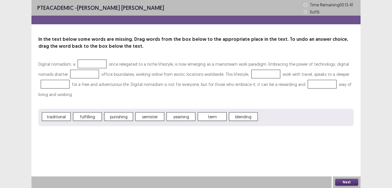
drag, startPoint x: 62, startPoint y: 118, endPoint x: 82, endPoint y: 93, distance: 32.4
click at [82, 92] on div "Digital nomadism, a once relegated to a niche lifestyle, is now emerging as a m…" at bounding box center [195, 92] width 315 height 67
click at [59, 117] on span "traditional" at bounding box center [56, 116] width 29 height 9
drag, startPoint x: 59, startPoint y: 117, endPoint x: 75, endPoint y: 88, distance: 32.6
click at [75, 88] on div "Digital nomadism, a once relegated to a niche lifestyle, is now emerging as a m…" at bounding box center [195, 92] width 315 height 67
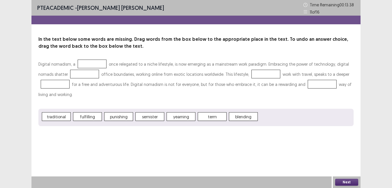
click at [57, 116] on span "traditional" at bounding box center [56, 116] width 29 height 9
click at [59, 115] on span "traditional" at bounding box center [56, 116] width 29 height 9
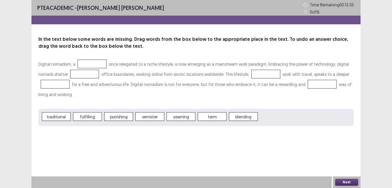
click at [60, 116] on span "traditional" at bounding box center [56, 116] width 29 height 9
click at [61, 118] on span "fulfilling" at bounding box center [56, 116] width 29 height 9
click at [61, 117] on span "fulfilling" at bounding box center [56, 116] width 29 height 9
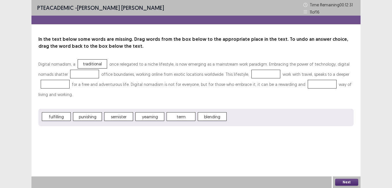
click at [61, 117] on span "fulfilling" at bounding box center [56, 116] width 29 height 9
drag, startPoint x: 61, startPoint y: 117, endPoint x: 55, endPoint y: 126, distance: 10.8
click at [55, 106] on div "Digital nomadism, a traditional once relegated to a niche lifestyle, is now eme…" at bounding box center [195, 92] width 315 height 67
click at [58, 115] on span "fulfilling" at bounding box center [56, 116] width 29 height 9
click at [59, 115] on span "fulfilling" at bounding box center [56, 116] width 29 height 9
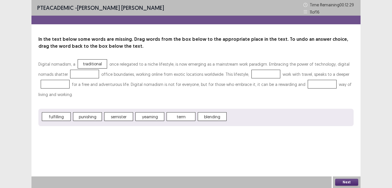
click at [59, 115] on span "fulfilling" at bounding box center [56, 116] width 29 height 9
drag, startPoint x: 58, startPoint y: 119, endPoint x: 58, endPoint y: 117, distance: 2.9
click at [58, 119] on span "fulfilling" at bounding box center [56, 116] width 29 height 9
click at [58, 116] on span "fulfilling" at bounding box center [56, 116] width 29 height 9
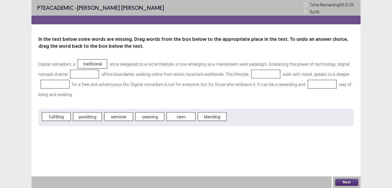
drag, startPoint x: 58, startPoint y: 116, endPoint x: 65, endPoint y: 74, distance: 42.9
click at [65, 74] on div "Digital nomadism, a traditional once relegated to a niche lifestyle, is now eme…" at bounding box center [195, 92] width 315 height 67
click at [54, 112] on span "fulfilling" at bounding box center [56, 116] width 29 height 9
click at [55, 116] on span "fulfilling" at bounding box center [56, 116] width 29 height 9
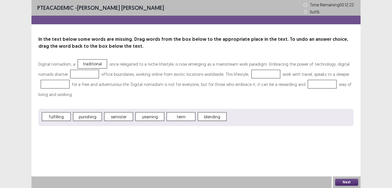
click at [56, 116] on span "fulfilling" at bounding box center [56, 116] width 29 height 9
click at [56, 114] on span "fulfilling" at bounding box center [56, 116] width 29 height 9
click at [56, 120] on span "fulfilling" at bounding box center [56, 116] width 29 height 9
click at [88, 115] on span "punishing" at bounding box center [87, 116] width 29 height 9
click at [57, 117] on span "fulfilling" at bounding box center [56, 116] width 29 height 9
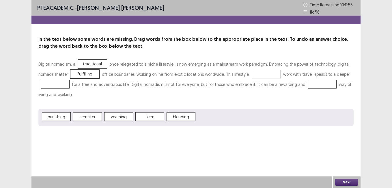
click at [72, 74] on span "fulfilling" at bounding box center [84, 74] width 29 height 9
drag, startPoint x: 72, startPoint y: 74, endPoint x: 81, endPoint y: 74, distance: 9.2
click at [82, 75] on span "fulfilling" at bounding box center [84, 74] width 29 height 9
click at [80, 74] on span "fulfilling" at bounding box center [84, 74] width 29 height 9
click at [79, 74] on span "fulfilling" at bounding box center [84, 74] width 29 height 9
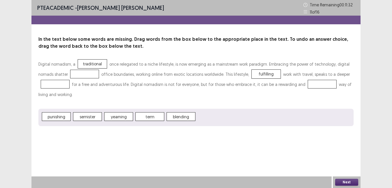
click at [153, 119] on span "term" at bounding box center [149, 116] width 29 height 9
drag, startPoint x: 153, startPoint y: 119, endPoint x: 130, endPoint y: 103, distance: 27.1
click at [119, 101] on div "Digital nomadism, a traditional once relegated to a niche lifestyle, is now eme…" at bounding box center [195, 92] width 315 height 67
click at [122, 119] on span "yearning" at bounding box center [118, 116] width 29 height 9
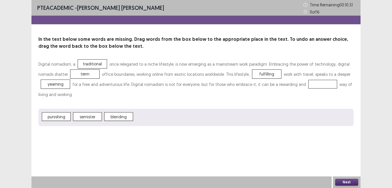
click at [58, 117] on span "punishing" at bounding box center [56, 116] width 29 height 9
click at [348, 182] on button "Next" at bounding box center [346, 181] width 23 height 7
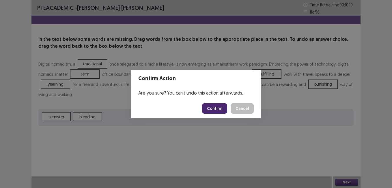
click at [211, 111] on button "Confirm" at bounding box center [214, 108] width 25 height 10
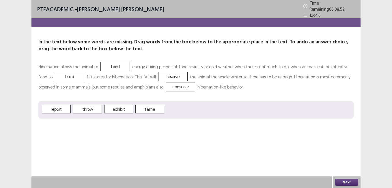
click at [345, 176] on div "Next" at bounding box center [347, 182] width 28 height 12
click at [345, 180] on button "Next" at bounding box center [346, 181] width 23 height 7
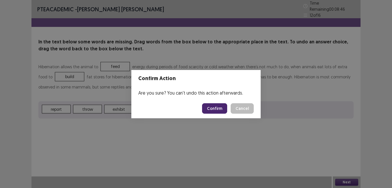
click at [211, 110] on button "Confirm" at bounding box center [214, 108] width 25 height 10
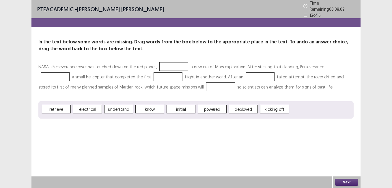
click at [121, 106] on span "understand" at bounding box center [118, 108] width 29 height 9
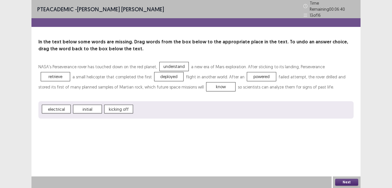
click at [352, 180] on button "Next" at bounding box center [346, 181] width 23 height 7
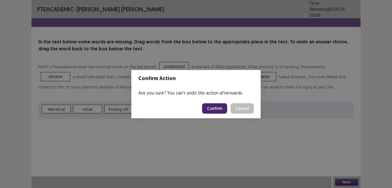
click at [218, 108] on button "Confirm" at bounding box center [214, 108] width 25 height 10
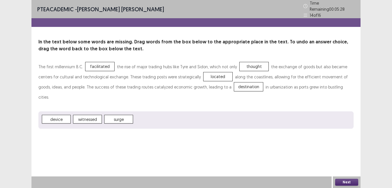
click at [341, 180] on button "Next" at bounding box center [346, 181] width 23 height 7
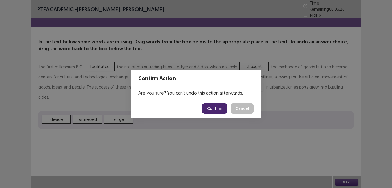
click at [214, 105] on button "Confirm" at bounding box center [214, 108] width 25 height 10
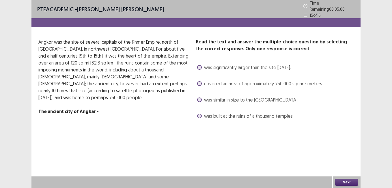
click at [199, 81] on span at bounding box center [199, 83] width 5 height 5
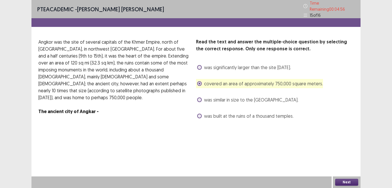
click at [344, 182] on button "Next" at bounding box center [346, 181] width 23 height 7
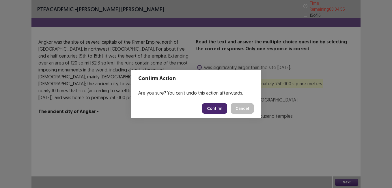
click at [220, 109] on button "Confirm" at bounding box center [214, 108] width 25 height 10
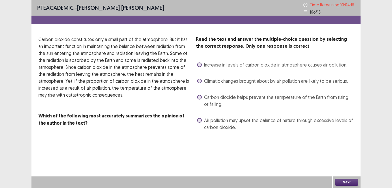
click at [201, 95] on span at bounding box center [199, 97] width 5 height 5
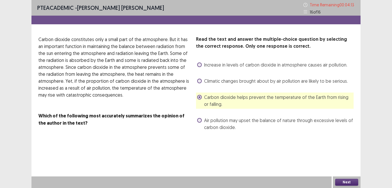
click at [346, 182] on button "Next" at bounding box center [346, 181] width 23 height 7
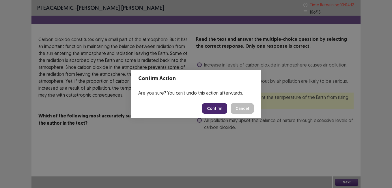
click at [210, 105] on button "Confirm" at bounding box center [214, 108] width 25 height 10
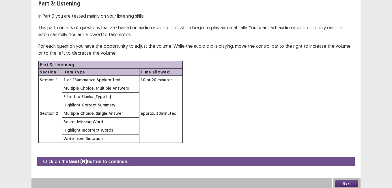
scroll to position [38, 0]
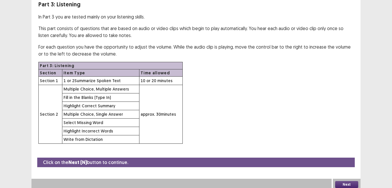
click at [346, 181] on button "Next" at bounding box center [346, 184] width 23 height 7
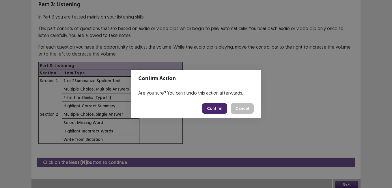
click at [216, 105] on button "Confirm" at bounding box center [214, 108] width 25 height 10
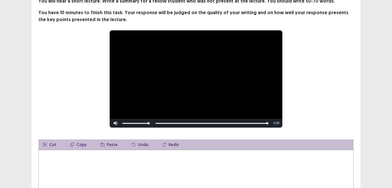
click at [52, 158] on textarea at bounding box center [195, 180] width 315 height 63
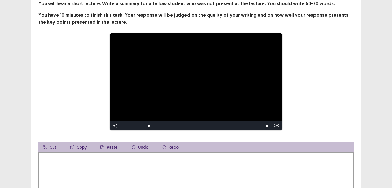
type textarea "*"
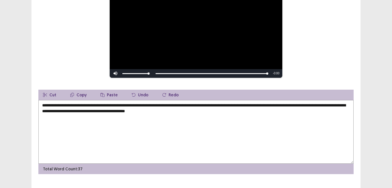
scroll to position [96, 0]
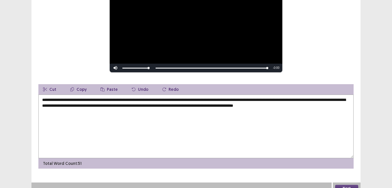
click at [333, 102] on textarea "**********" at bounding box center [195, 125] width 315 height 63
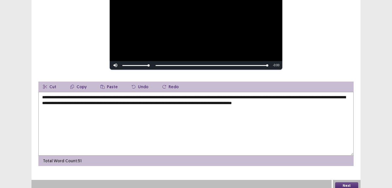
click at [64, 108] on textarea "**********" at bounding box center [195, 123] width 315 height 63
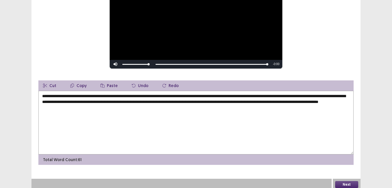
scroll to position [99, 0]
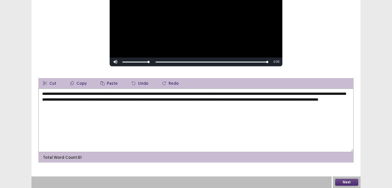
type textarea "**********"
click at [346, 180] on button "Next" at bounding box center [346, 181] width 23 height 7
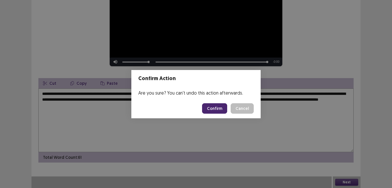
click at [219, 111] on button "Confirm" at bounding box center [214, 108] width 25 height 10
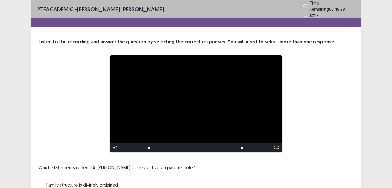
scroll to position [58, 0]
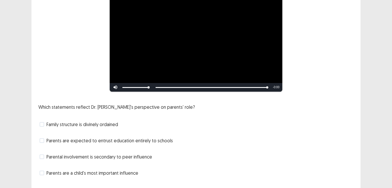
click at [113, 173] on span "Parents are a child's most important influence" at bounding box center [92, 172] width 92 height 7
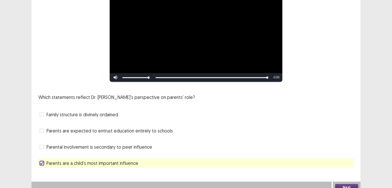
scroll to position [73, 0]
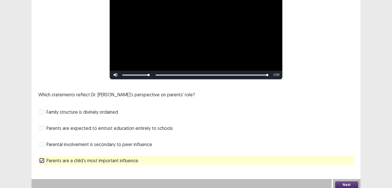
click at [350, 181] on button "Next" at bounding box center [346, 184] width 23 height 7
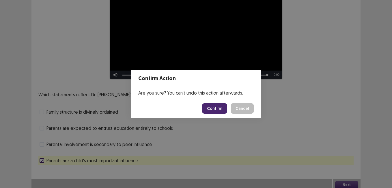
click at [221, 105] on button "Confirm" at bounding box center [214, 108] width 25 height 10
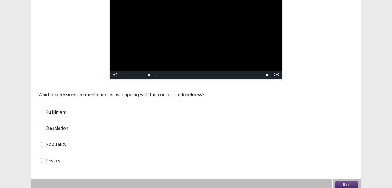
click at [43, 110] on span at bounding box center [42, 111] width 5 height 5
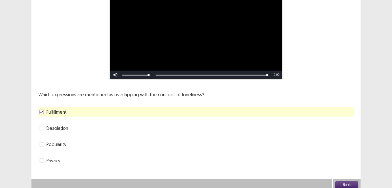
click at [344, 181] on button "Next" at bounding box center [346, 184] width 23 height 7
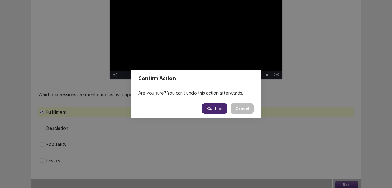
click at [213, 108] on button "Confirm" at bounding box center [214, 108] width 25 height 10
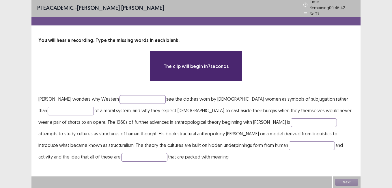
scroll to position [0, 0]
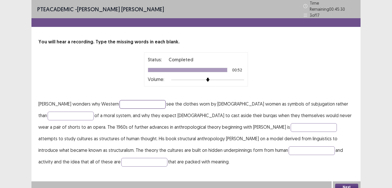
click at [126, 102] on input "text" at bounding box center [142, 104] width 46 height 9
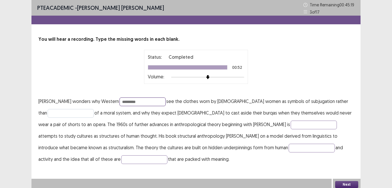
type input "*********"
click at [56, 111] on input "text" at bounding box center [71, 113] width 46 height 9
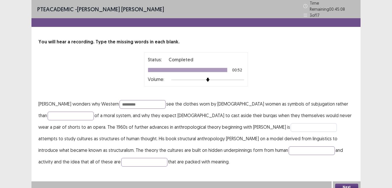
click at [280, 120] on p "Lila abelard wonders why Western ********* see the clothes worn by Muslim women…" at bounding box center [195, 132] width 315 height 69
click at [291, 127] on input "text" at bounding box center [314, 127] width 46 height 9
type input "*********"
click at [248, 141] on p "Lila abelard wonders why Western ********* see the clothes worn by Muslim women…" at bounding box center [195, 132] width 315 height 69
click at [289, 147] on input "text" at bounding box center [312, 150] width 46 height 9
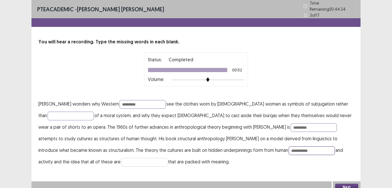
type input "**********"
click at [121, 158] on input "text" at bounding box center [144, 162] width 46 height 9
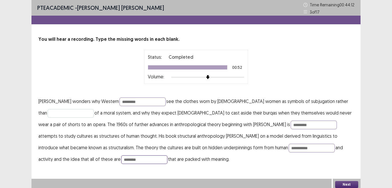
type input "********"
click at [56, 113] on input "text" at bounding box center [71, 113] width 46 height 9
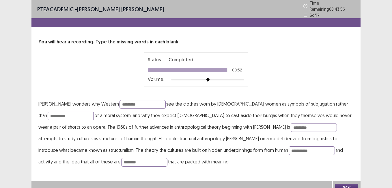
type input "**********"
click at [351, 183] on button "Next" at bounding box center [346, 186] width 23 height 7
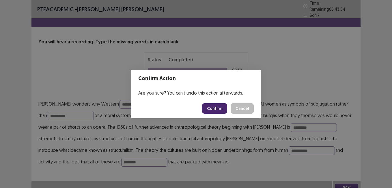
click at [217, 108] on button "Confirm" at bounding box center [214, 108] width 25 height 10
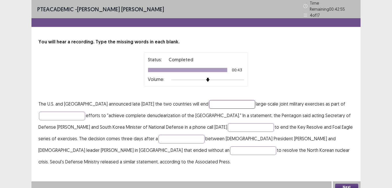
click at [216, 103] on input "text" at bounding box center [232, 104] width 46 height 9
type input "******"
click at [71, 113] on input "text" at bounding box center [62, 115] width 46 height 9
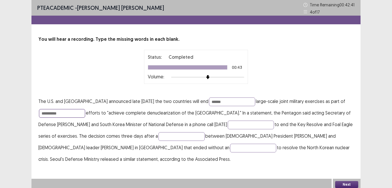
type input "**********"
click at [256, 120] on p "**********" at bounding box center [195, 129] width 315 height 69
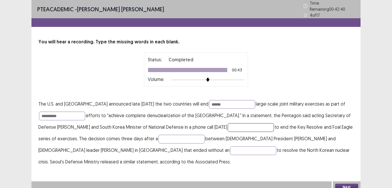
click at [250, 124] on input "text" at bounding box center [251, 127] width 46 height 9
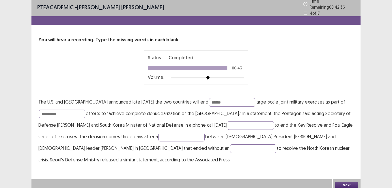
scroll to position [2, 0]
type input "*******"
click at [182, 136] on input "text" at bounding box center [181, 136] width 46 height 9
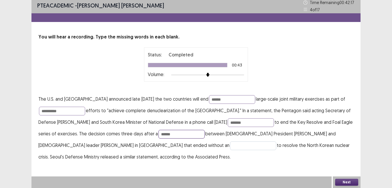
type input "******"
click at [230, 146] on input "text" at bounding box center [253, 145] width 46 height 9
type input "*********"
click at [348, 182] on button "Next" at bounding box center [346, 181] width 23 height 7
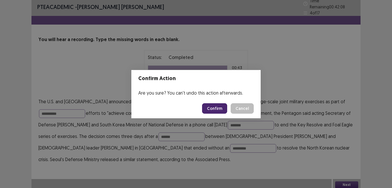
click at [218, 108] on button "Confirm" at bounding box center [214, 108] width 25 height 10
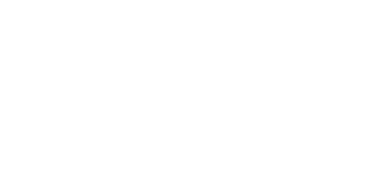
scroll to position [0, 0]
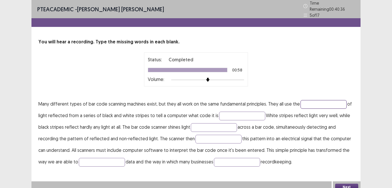
click at [318, 100] on input "text" at bounding box center [323, 104] width 46 height 9
type input "*********"
click at [243, 114] on input "text" at bounding box center [242, 115] width 46 height 9
type input "******"
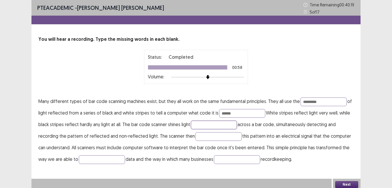
click at [231, 126] on input "text" at bounding box center [214, 124] width 46 height 9
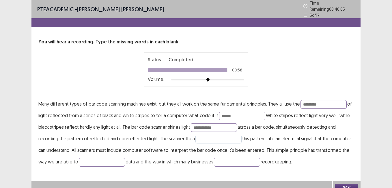
type input "**********"
click at [207, 134] on input "text" at bounding box center [218, 138] width 46 height 9
type input "*********"
click at [113, 160] on input "text" at bounding box center [102, 162] width 46 height 9
type input "**********"
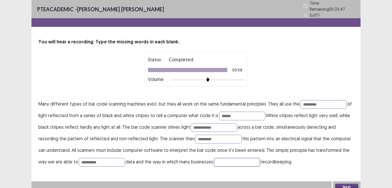
click at [243, 161] on input "text" at bounding box center [237, 162] width 46 height 9
type input "***"
click at [356, 184] on button "Next" at bounding box center [346, 186] width 23 height 7
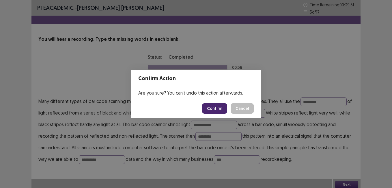
click at [224, 111] on button "Confirm" at bounding box center [214, 108] width 25 height 10
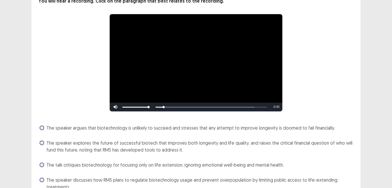
scroll to position [67, 0]
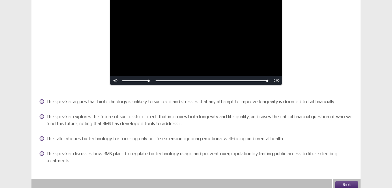
click at [148, 116] on span "The speaker explores the future of successful biotech that improves both longev…" at bounding box center [199, 120] width 307 height 14
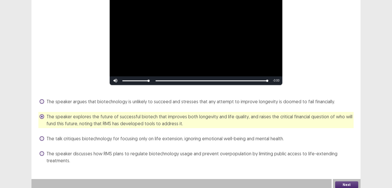
click at [345, 183] on button "Next" at bounding box center [346, 184] width 23 height 7
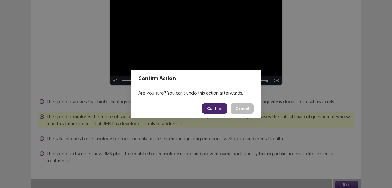
click at [216, 105] on button "Confirm" at bounding box center [214, 108] width 25 height 10
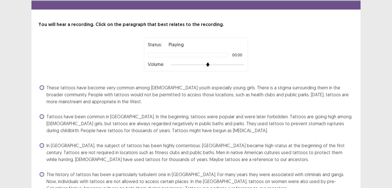
scroll to position [45, 0]
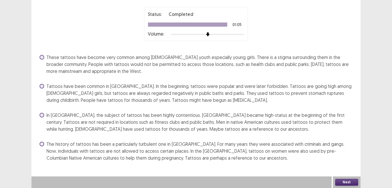
click at [42, 113] on span at bounding box center [42, 115] width 5 height 5
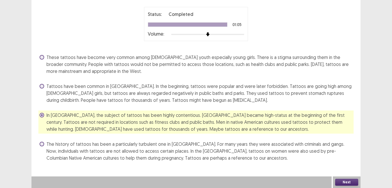
click at [347, 182] on button "Next" at bounding box center [346, 181] width 23 height 7
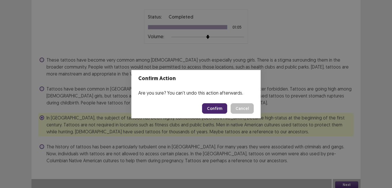
click at [220, 111] on button "Confirm" at bounding box center [214, 108] width 25 height 10
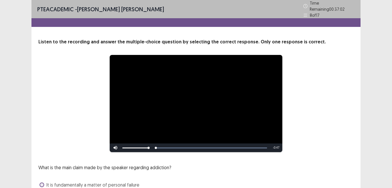
scroll to position [58, 0]
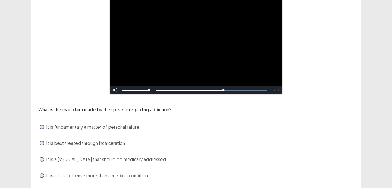
click at [118, 159] on span "It is a brain disease that should be medically addressed" at bounding box center [105, 159] width 119 height 7
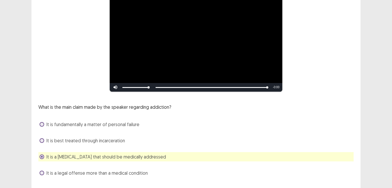
scroll to position [63, 0]
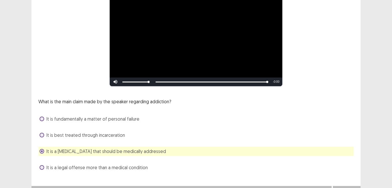
click at [346, 187] on button "Next" at bounding box center [346, 191] width 23 height 7
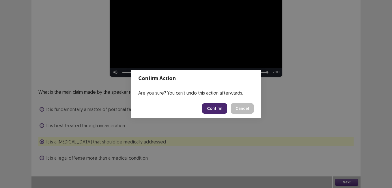
click at [211, 109] on button "Confirm" at bounding box center [214, 108] width 25 height 10
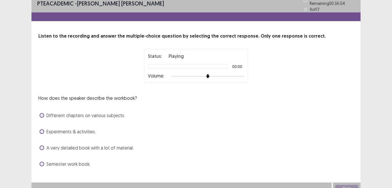
scroll to position [9, 0]
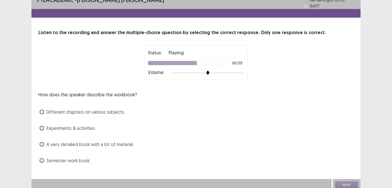
click at [42, 126] on span at bounding box center [42, 128] width 5 height 5
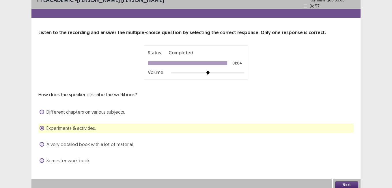
click at [345, 181] on button "Next" at bounding box center [346, 184] width 23 height 7
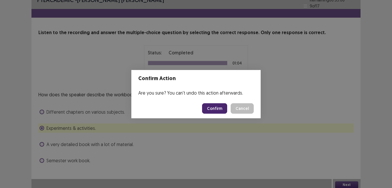
click at [217, 110] on button "Confirm" at bounding box center [214, 108] width 25 height 10
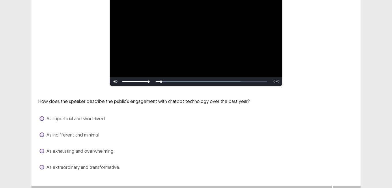
scroll to position [73, 0]
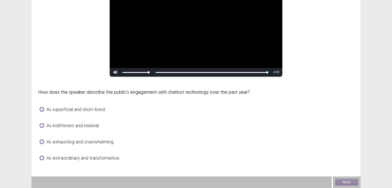
click at [40, 157] on span at bounding box center [42, 157] width 5 height 5
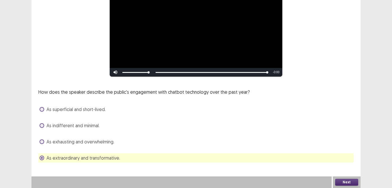
click at [344, 177] on div "Next" at bounding box center [347, 182] width 28 height 12
click at [345, 181] on button "Next" at bounding box center [346, 181] width 23 height 7
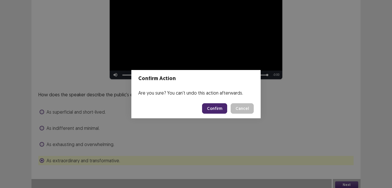
click at [219, 109] on button "Confirm" at bounding box center [214, 108] width 25 height 10
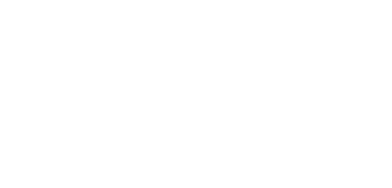
scroll to position [0, 0]
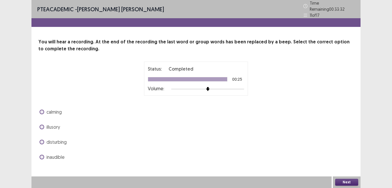
click at [39, 139] on div "disturbing" at bounding box center [195, 141] width 315 height 9
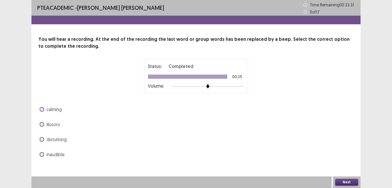
click at [39, 134] on div "calming illusory disturbing inaudible" at bounding box center [195, 131] width 315 height 54
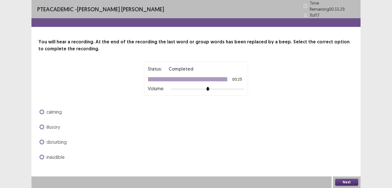
click at [43, 139] on span at bounding box center [42, 141] width 5 height 5
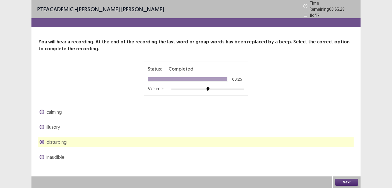
click at [355, 181] on button "Next" at bounding box center [346, 181] width 23 height 7
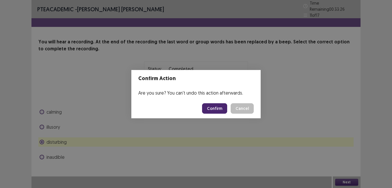
click at [214, 110] on button "Confirm" at bounding box center [214, 108] width 25 height 10
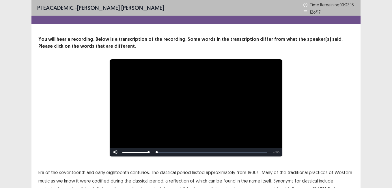
scroll to position [56, 0]
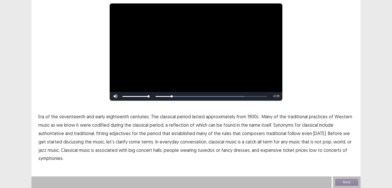
click at [247, 117] on span "1900s" at bounding box center [252, 116] width 11 height 7
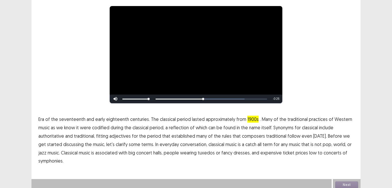
click at [321, 126] on span "include" at bounding box center [326, 127] width 14 height 7
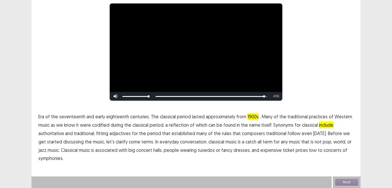
click at [309, 150] on span "low" at bounding box center [313, 149] width 8 height 7
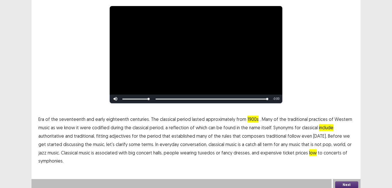
click at [50, 158] on span "symphonies." at bounding box center [50, 160] width 25 height 7
click at [324, 124] on span "include" at bounding box center [326, 127] width 14 height 7
click at [53, 157] on span "symphonies." at bounding box center [50, 160] width 25 height 7
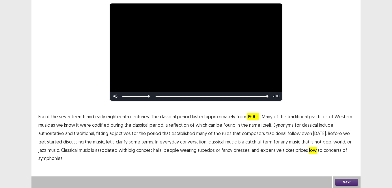
click at [352, 178] on button "Next" at bounding box center [346, 181] width 23 height 7
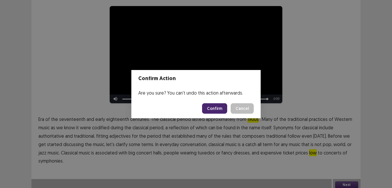
drag, startPoint x: 209, startPoint y: 110, endPoint x: 212, endPoint y: 108, distance: 3.4
click at [212, 108] on button "Confirm" at bounding box center [214, 108] width 25 height 10
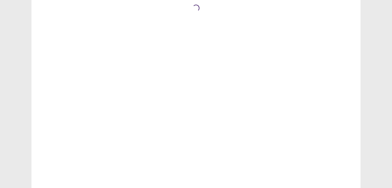
scroll to position [0, 0]
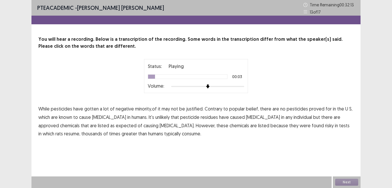
click at [144, 110] on span "minority,of" at bounding box center [146, 108] width 22 height 7
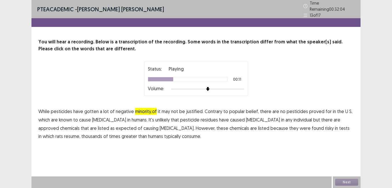
click at [333, 108] on span "in" at bounding box center [334, 111] width 3 height 7
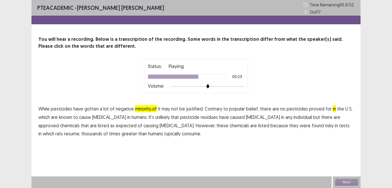
click at [116, 126] on span "expected" at bounding box center [126, 125] width 21 height 7
click at [80, 130] on span "resume," at bounding box center [72, 133] width 16 height 7
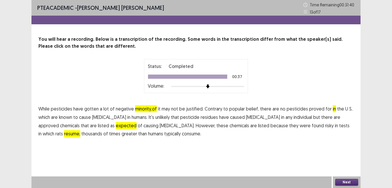
click at [333, 106] on span "in" at bounding box center [334, 108] width 3 height 7
click at [344, 181] on button "Next" at bounding box center [346, 181] width 23 height 7
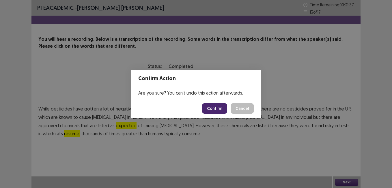
click at [210, 106] on button "Confirm" at bounding box center [214, 108] width 25 height 10
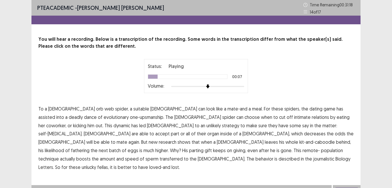
click at [55, 113] on span "assisted" at bounding box center [46, 116] width 17 height 7
click at [66, 122] on span "coworker," at bounding box center [56, 125] width 20 height 7
click at [170, 130] on span "accept" at bounding box center [162, 133] width 14 height 7
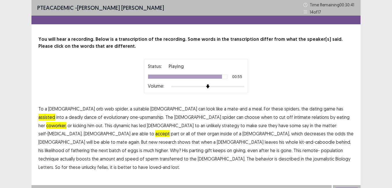
click at [315, 155] on span "journalistic" at bounding box center [323, 158] width 21 height 7
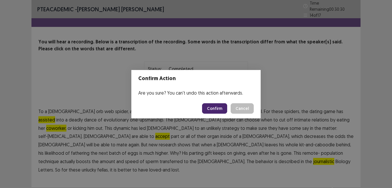
click at [220, 110] on button "Confirm" at bounding box center [214, 108] width 25 height 10
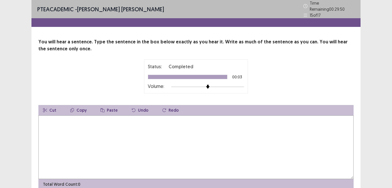
click at [55, 119] on textarea at bounding box center [195, 146] width 315 height 63
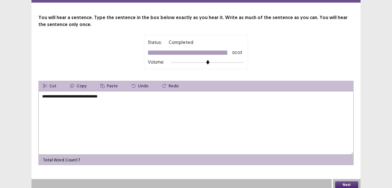
type textarea "**********"
click at [346, 181] on button "Next" at bounding box center [346, 184] width 23 height 7
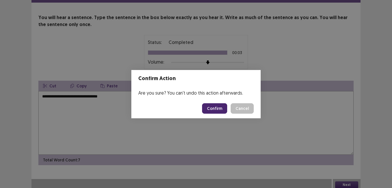
click at [217, 107] on button "Confirm" at bounding box center [214, 108] width 25 height 10
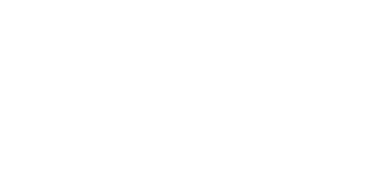
scroll to position [0, 0]
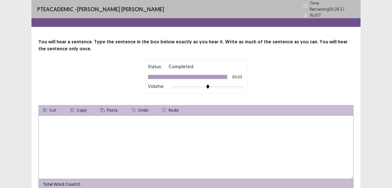
click at [170, 121] on textarea at bounding box center [195, 146] width 315 height 63
type textarea "*"
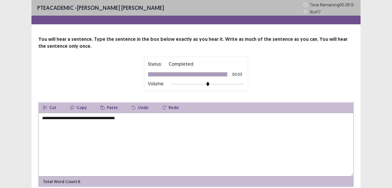
scroll to position [24, 0]
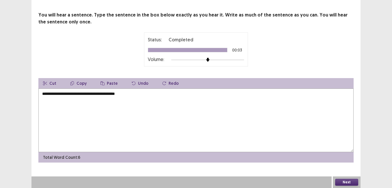
type textarea "**********"
click at [347, 180] on button "Next" at bounding box center [346, 181] width 23 height 7
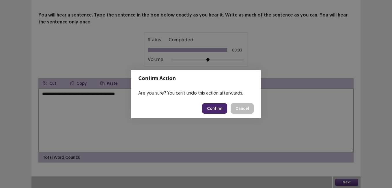
click at [219, 108] on button "Confirm" at bounding box center [214, 108] width 25 height 10
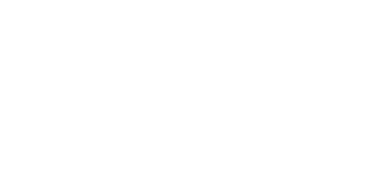
scroll to position [0, 0]
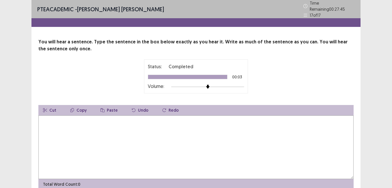
click at [81, 124] on textarea at bounding box center [195, 146] width 315 height 63
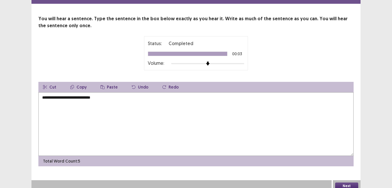
scroll to position [24, 0]
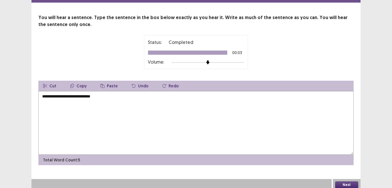
type textarea "**********"
click at [351, 181] on button "Next" at bounding box center [346, 184] width 23 height 7
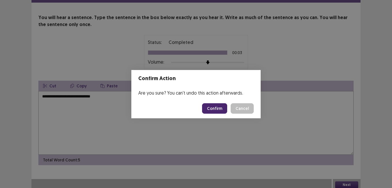
click at [213, 110] on button "Confirm" at bounding box center [214, 108] width 25 height 10
